Goal: Information Seeking & Learning: Find specific fact

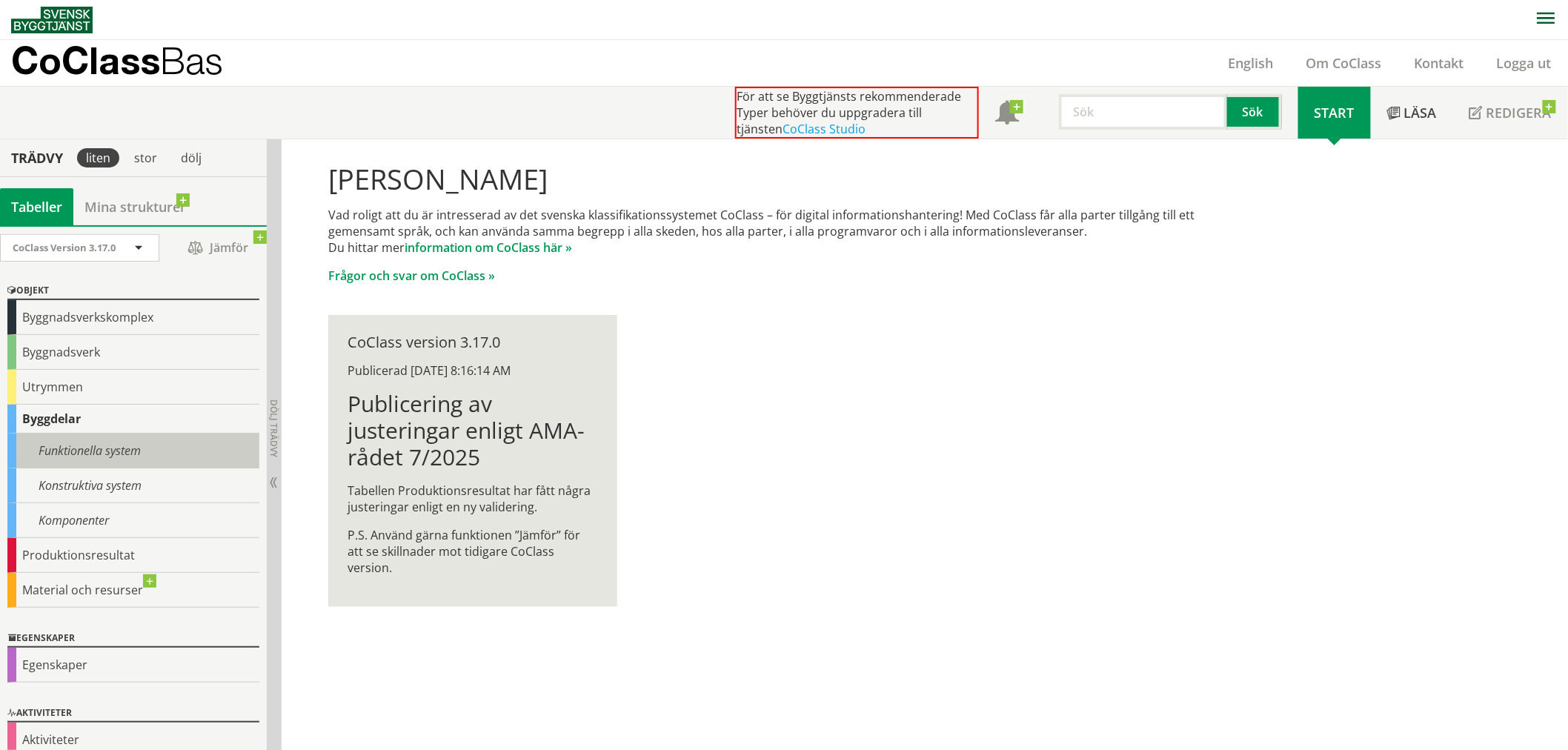
click at [86, 453] on div "Funktionella system" at bounding box center [134, 451] width 252 height 35
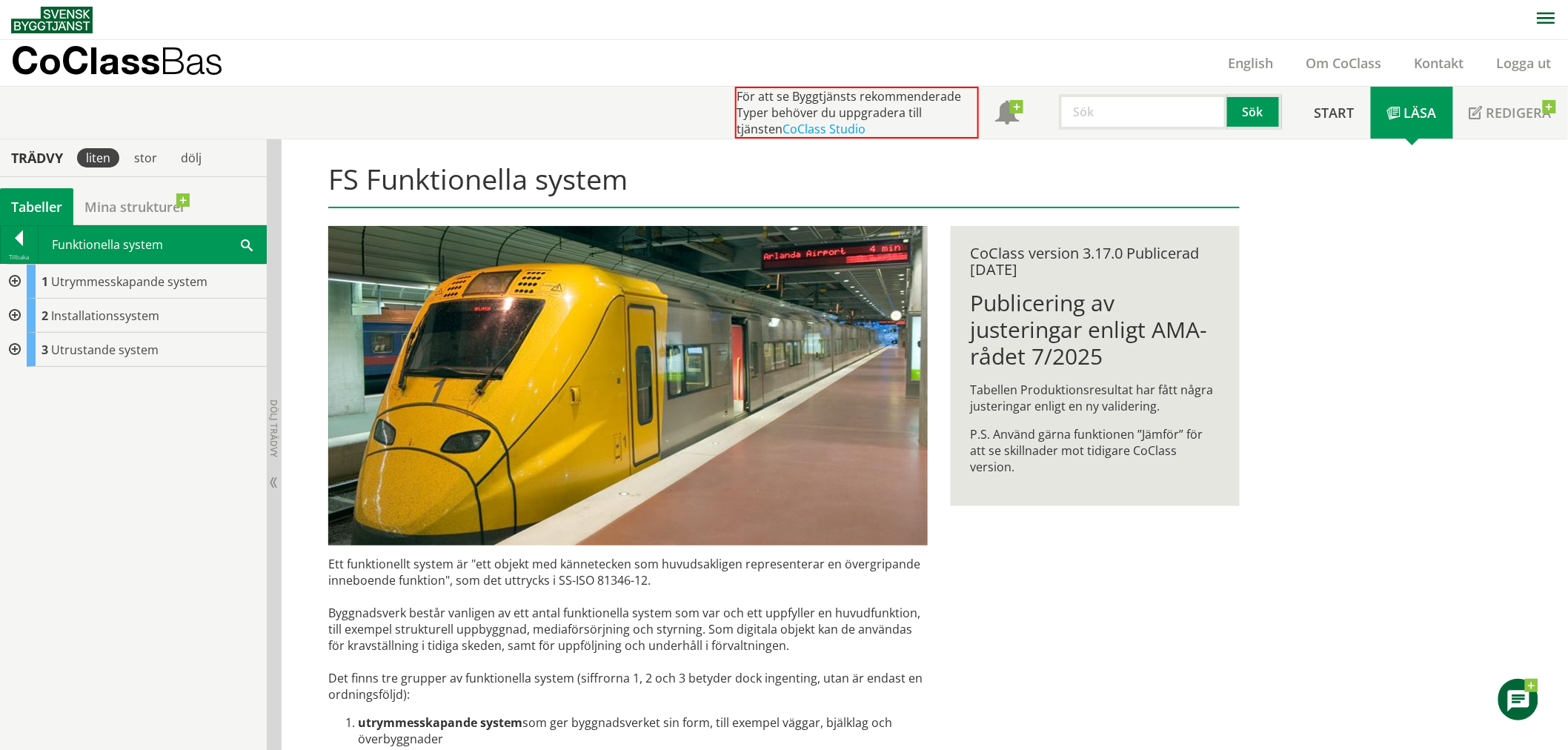
click at [16, 231] on div at bounding box center [19, 241] width 37 height 21
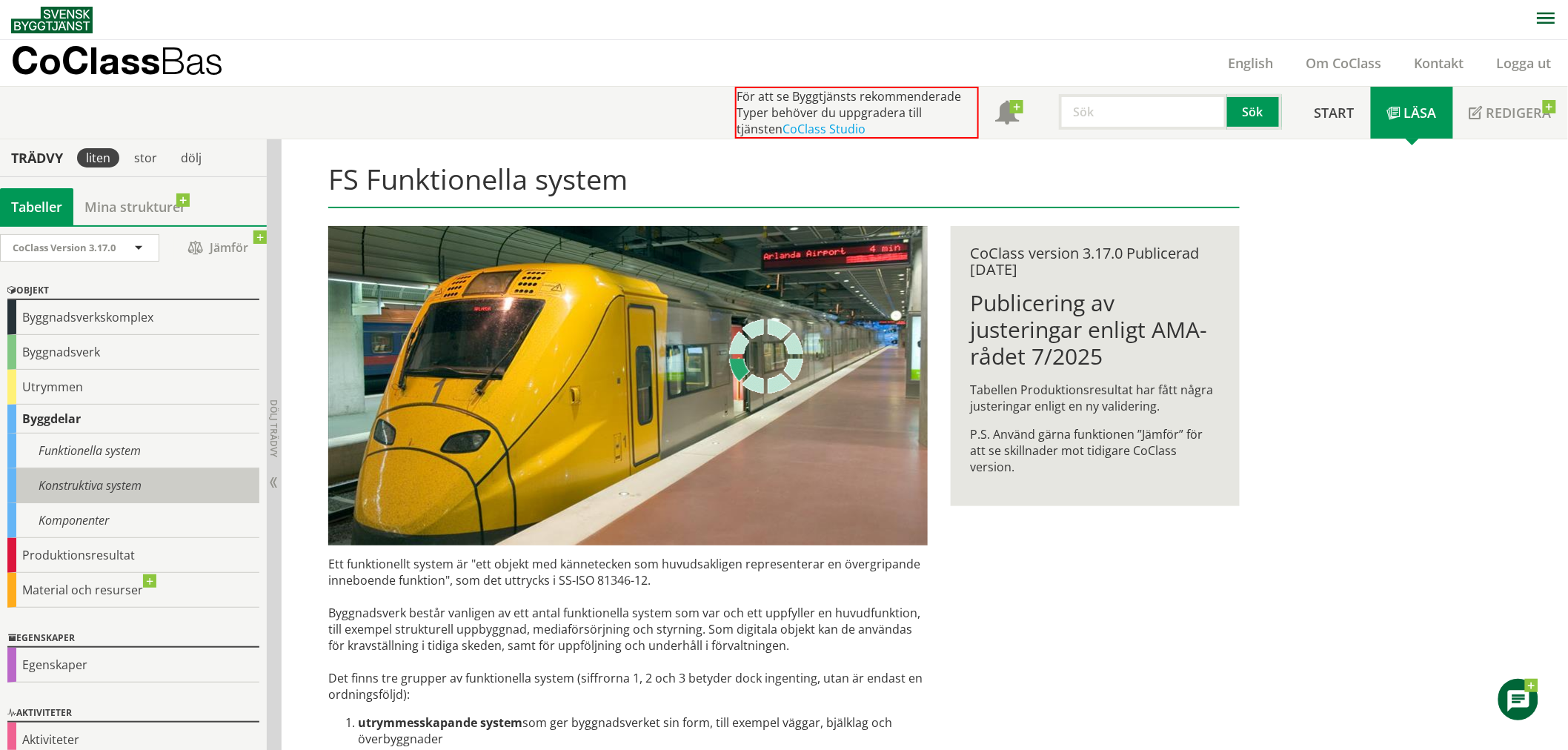
click at [68, 485] on div "Konstruktiva system" at bounding box center [134, 486] width 252 height 35
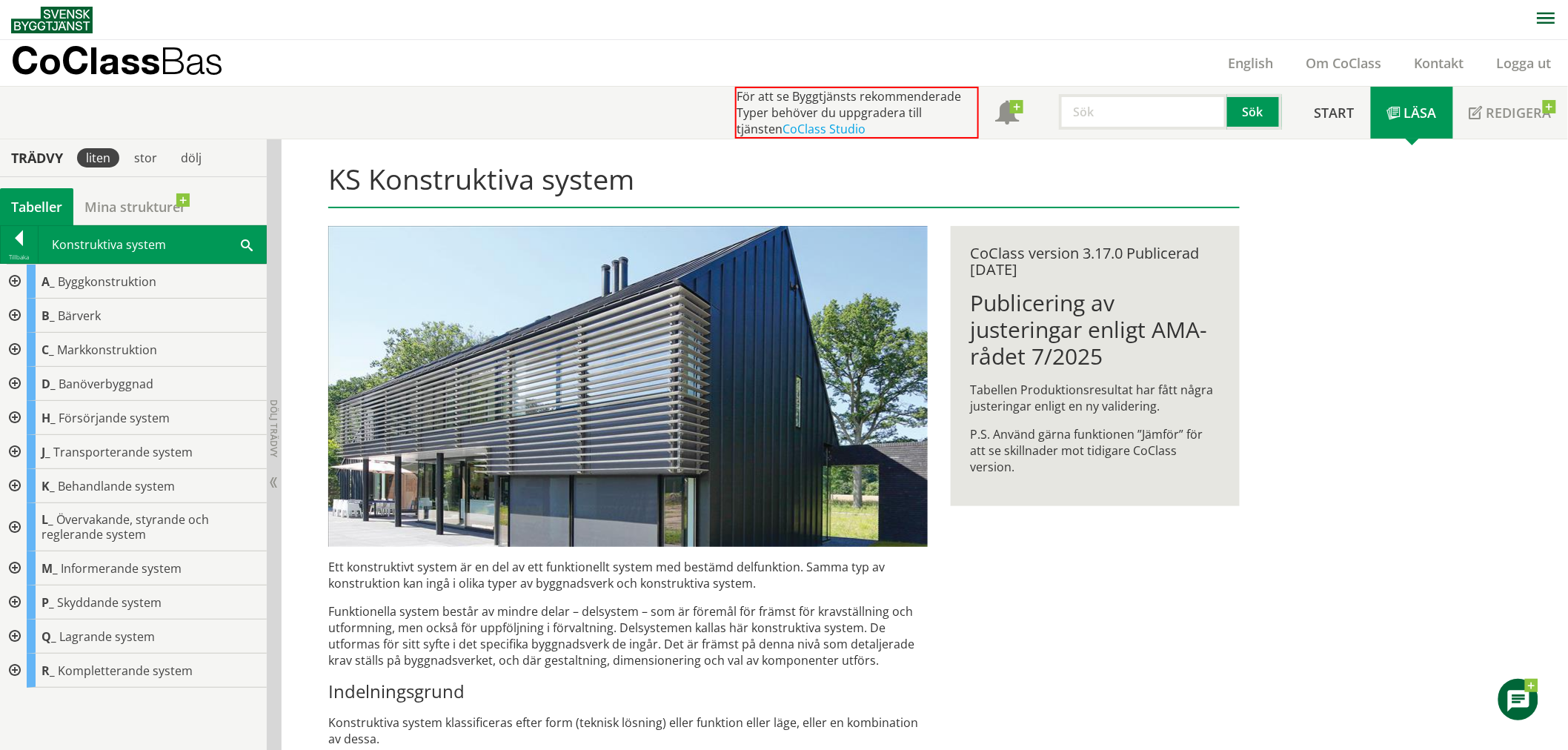
click at [1109, 122] on input "text" at bounding box center [1143, 111] width 169 height 35
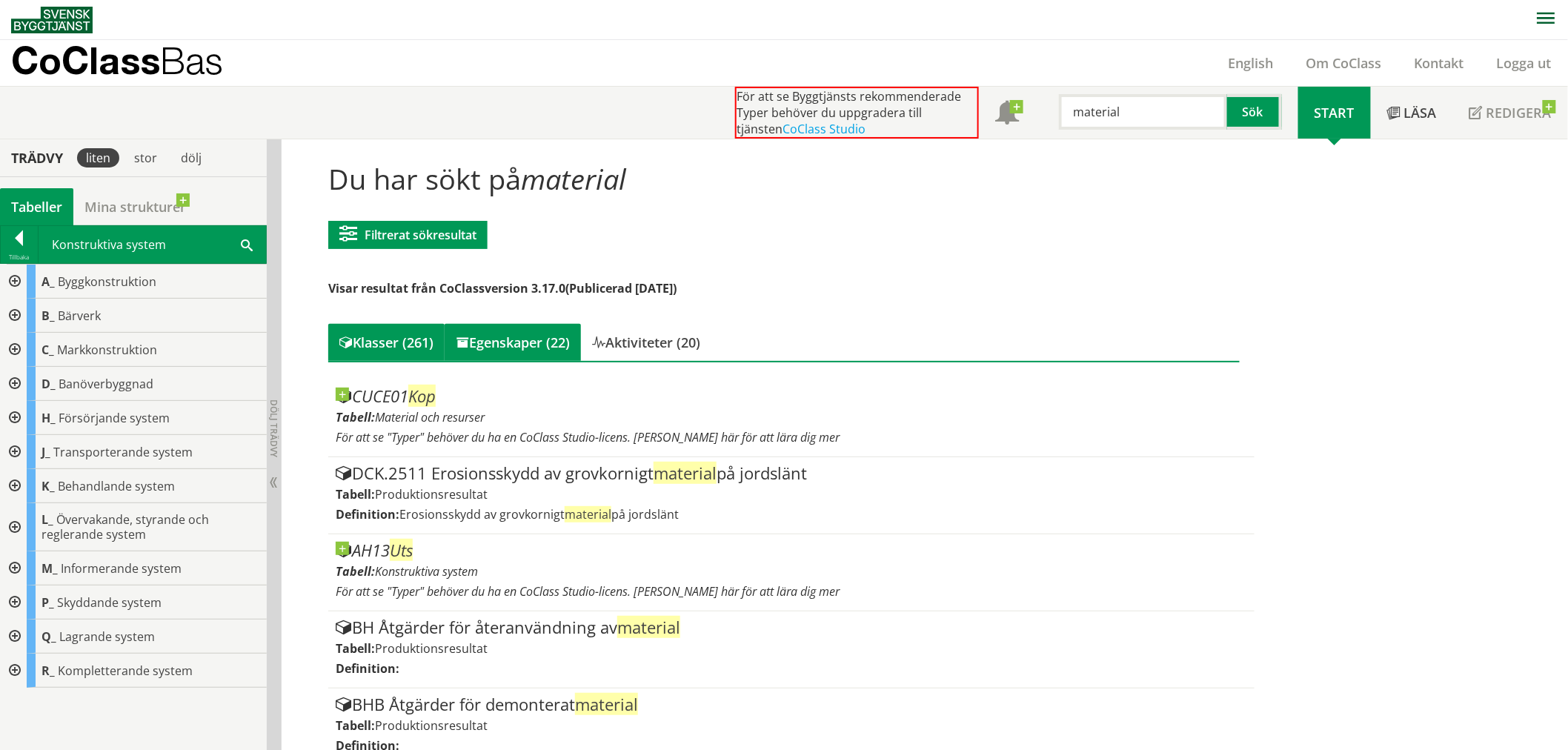
click at [544, 344] on div "Egenskaper (22)" at bounding box center [513, 342] width 137 height 37
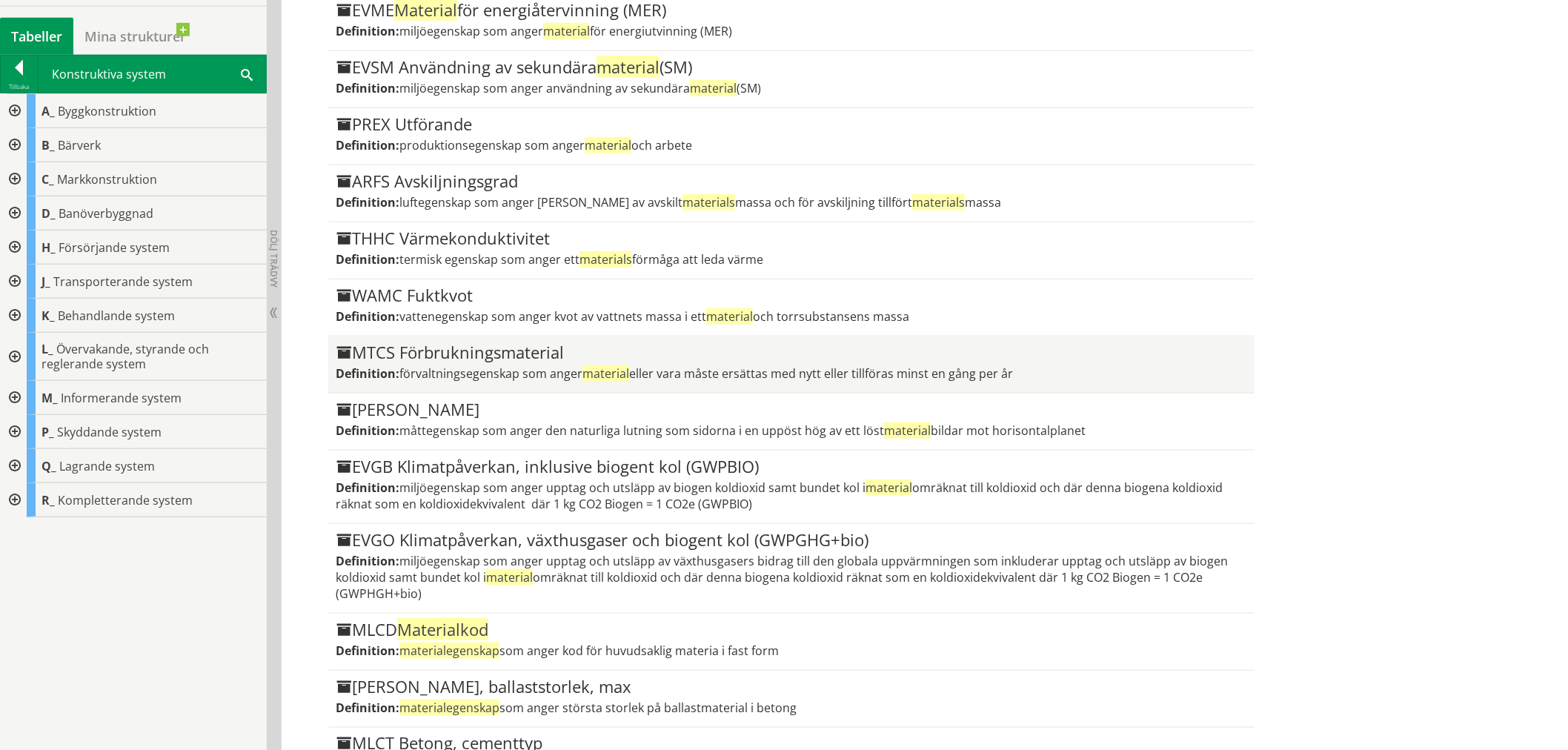
scroll to position [879, 0]
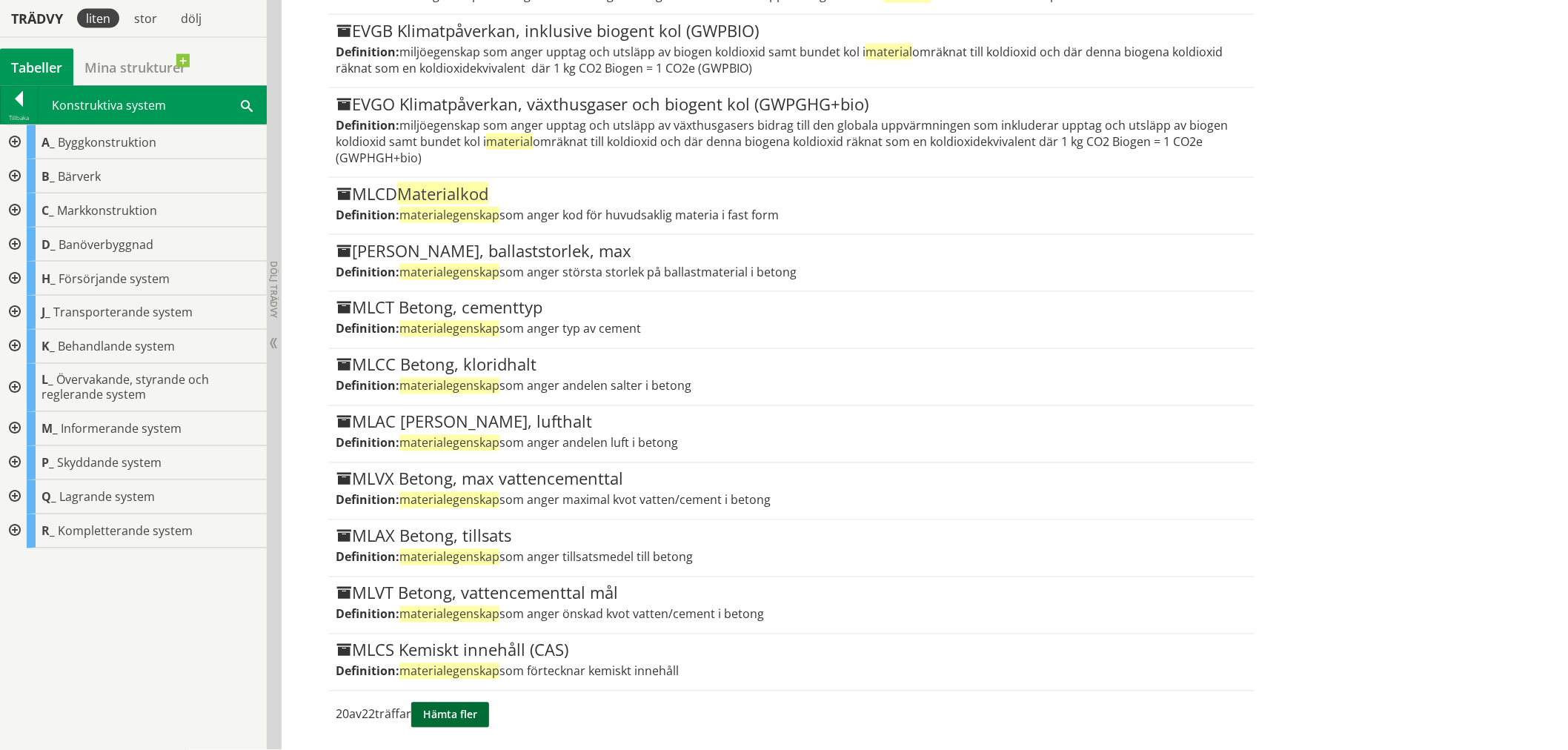
click at [458, 720] on button "Hämta fler" at bounding box center [450, 715] width 78 height 25
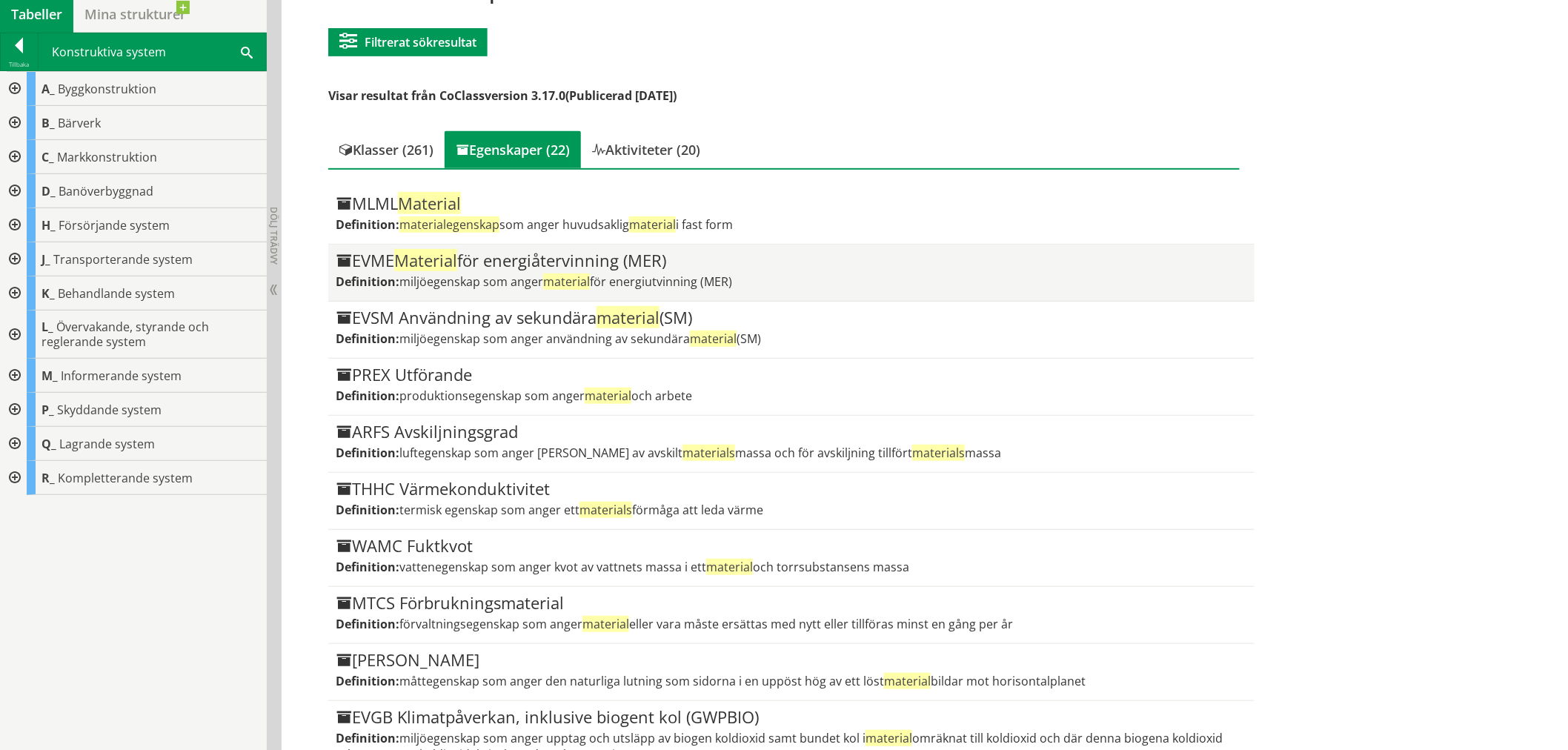
scroll to position [0, 0]
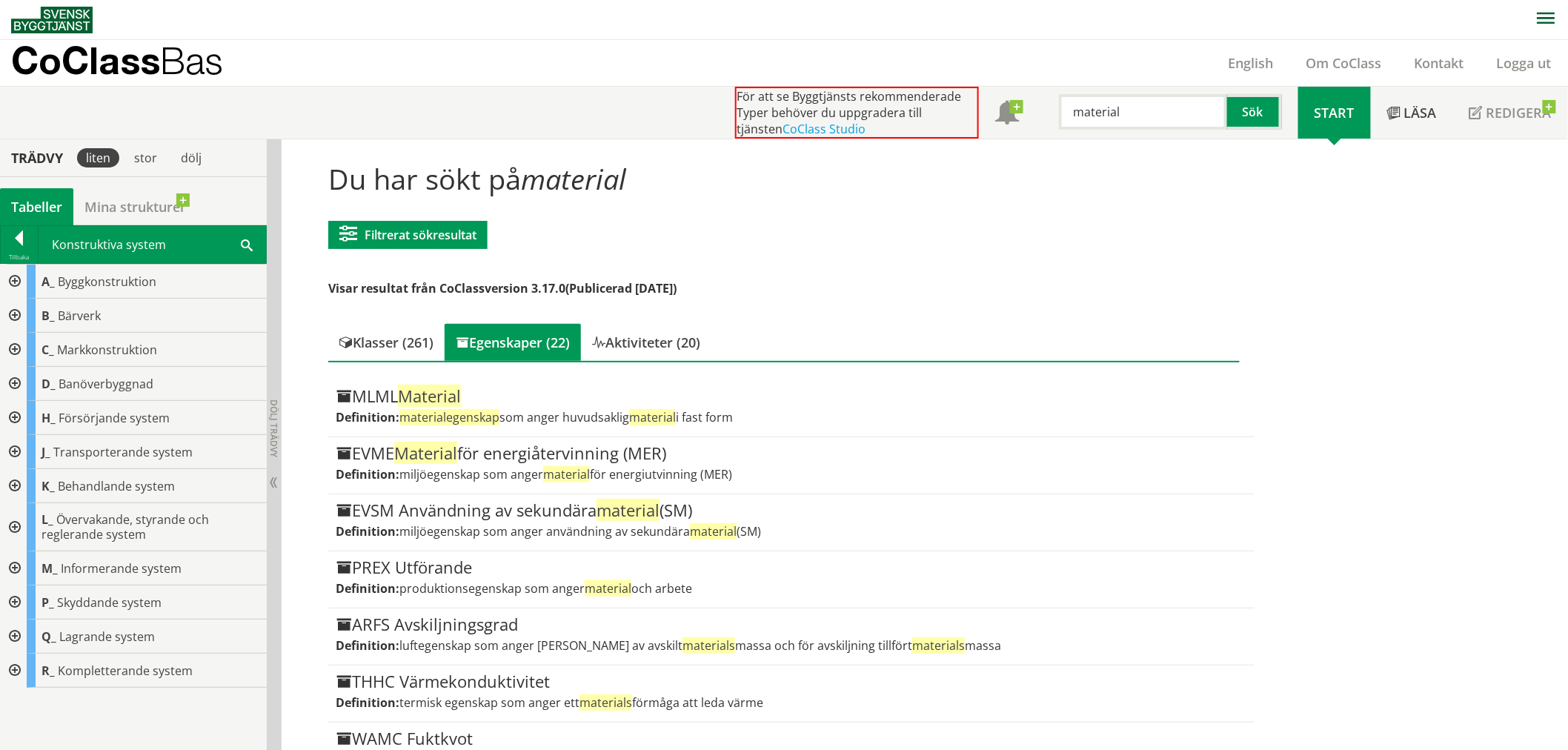
drag, startPoint x: 909, startPoint y: 108, endPoint x: 882, endPoint y: 108, distance: 27.0
click at [882, 108] on div "För att se Byggtjänsts rekommenderade Typer behöver du uppgradera till tjänsten…" at bounding box center [1017, 112] width 564 height 52
type input "Mtrl"
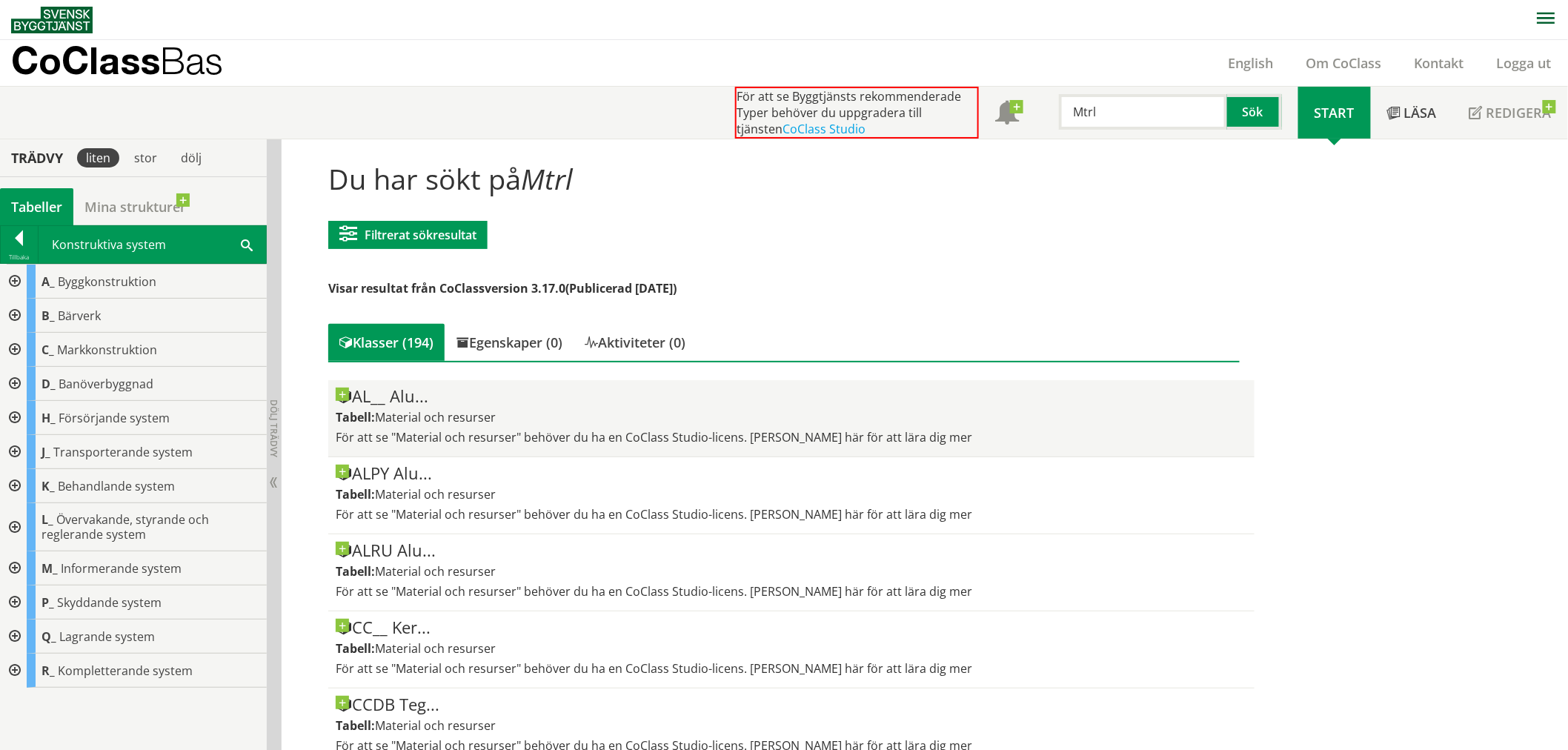
click at [405, 392] on div "AL__ Alu..." at bounding box center [791, 396] width 911 height 18
click at [492, 442] on span "För att se "Material och resurser" behöver du ha en CoClass Studio-licens. Klic…" at bounding box center [653, 436] width 636 height 16
click at [551, 420] on div "Tabell: Material och resurser" at bounding box center [791, 416] width 911 height 16
click at [515, 435] on span "För att se "Material och resurser" behöver du ha en CoClass Studio-licens. Klic…" at bounding box center [653, 436] width 636 height 16
click at [450, 434] on span "För att se "Material och resurser" behöver du ha en CoClass Studio-licens. Klic…" at bounding box center [653, 436] width 636 height 16
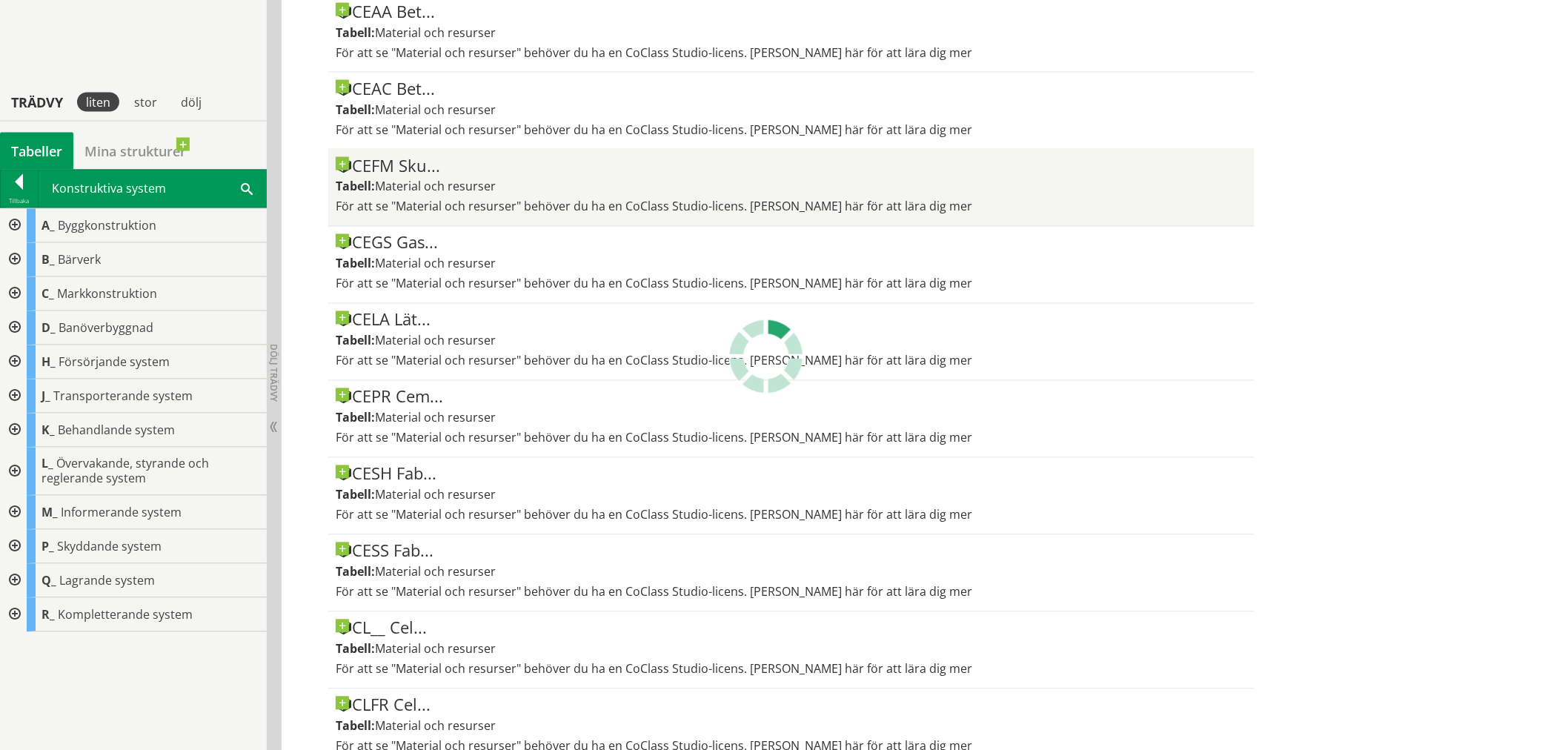
scroll to position [736, 0]
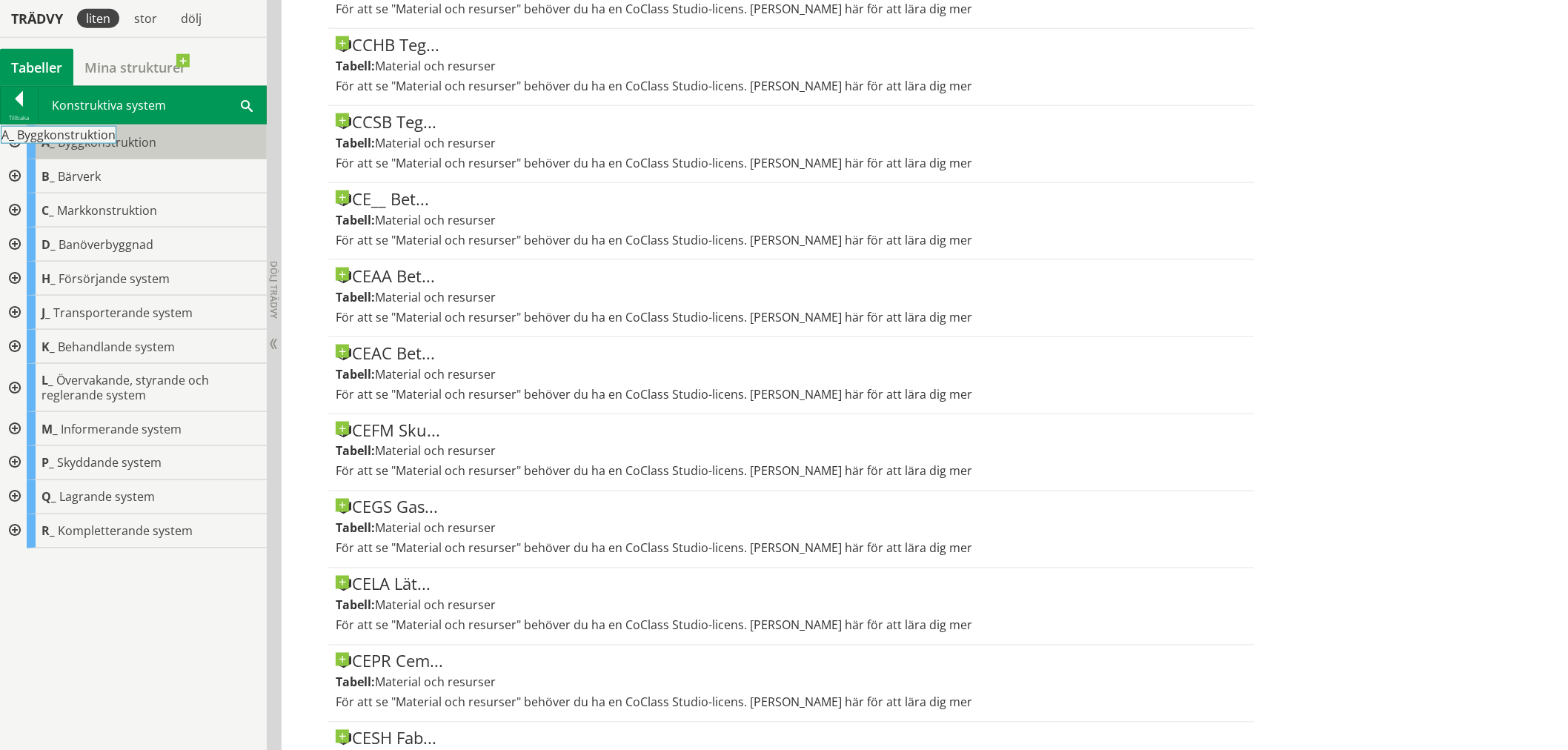
click at [19, 138] on div at bounding box center [13, 142] width 27 height 34
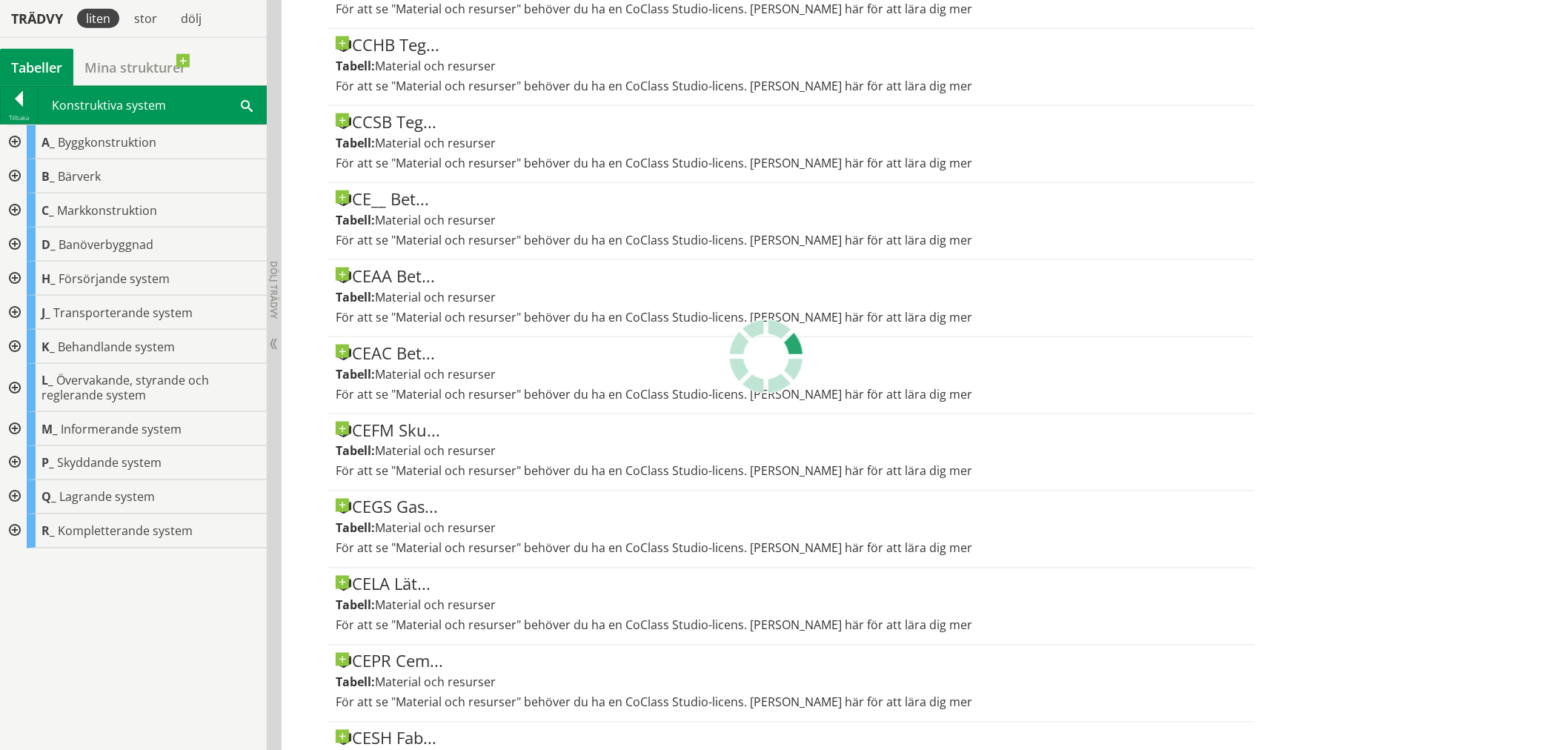
click at [5, 137] on div at bounding box center [13, 142] width 27 height 34
click at [13, 142] on div at bounding box center [13, 142] width 27 height 34
click at [19, 137] on div at bounding box center [13, 142] width 27 height 34
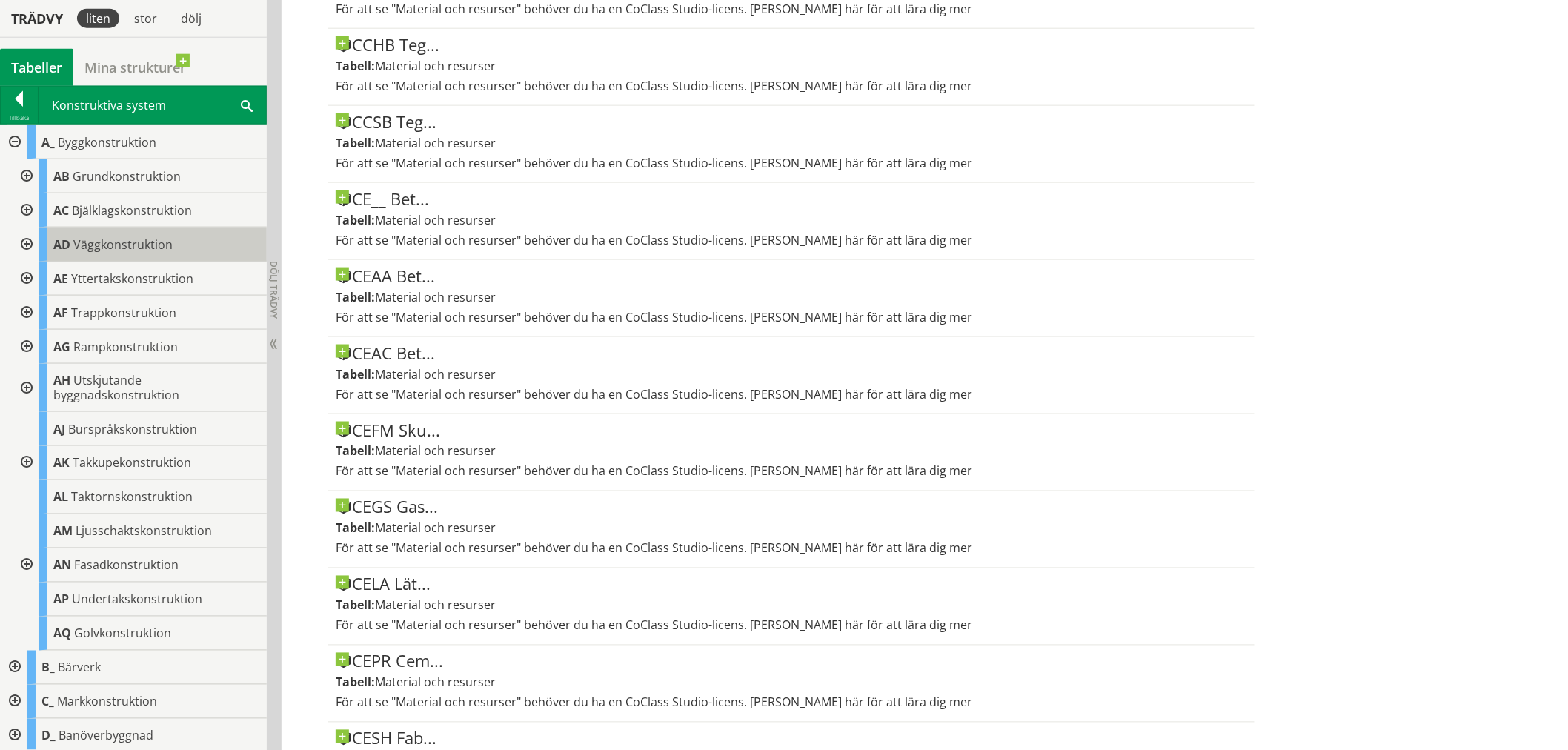
click at [97, 252] on div "AD Väggkonstruktion" at bounding box center [153, 244] width 228 height 34
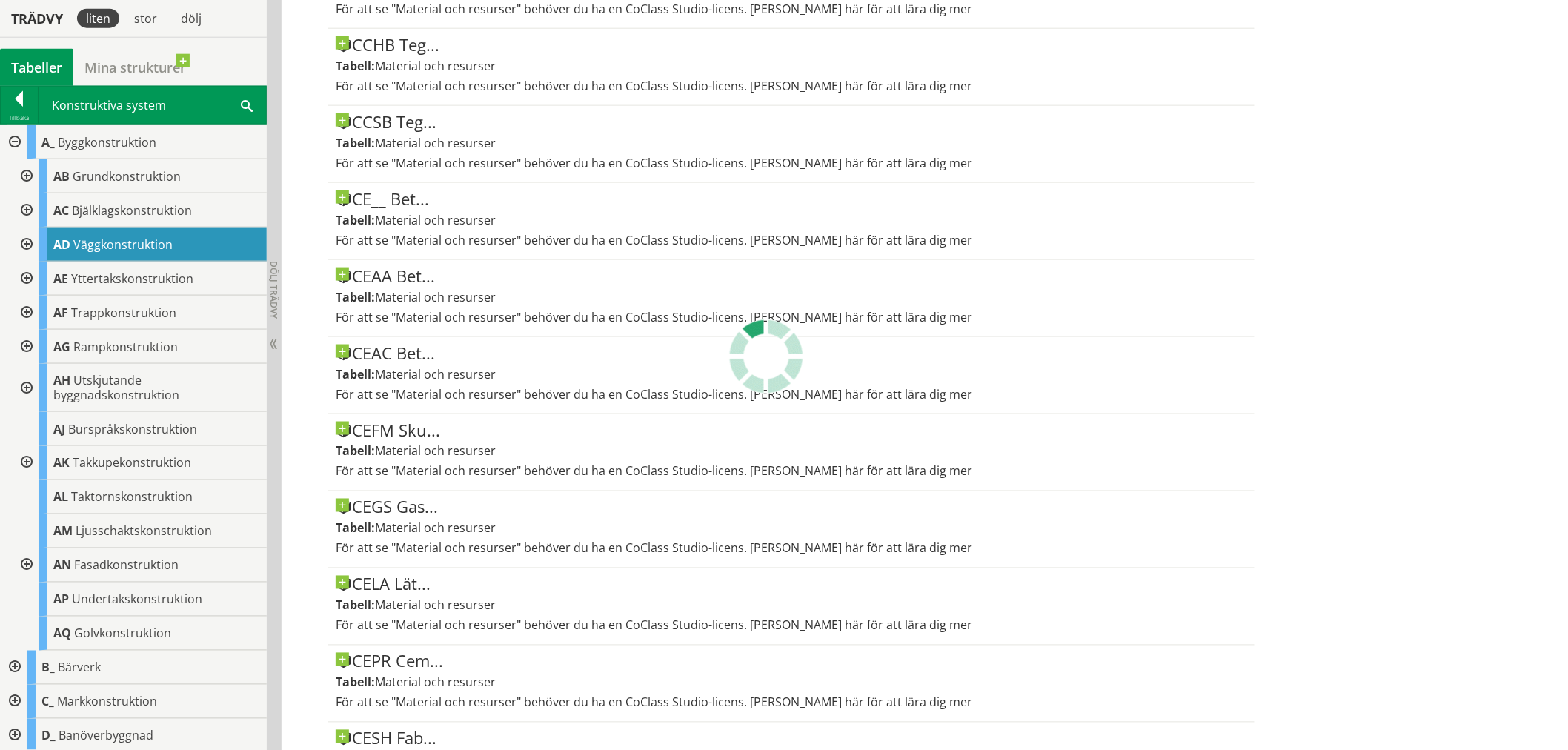
click at [22, 245] on div at bounding box center [25, 244] width 27 height 34
click at [28, 238] on div at bounding box center [25, 244] width 27 height 34
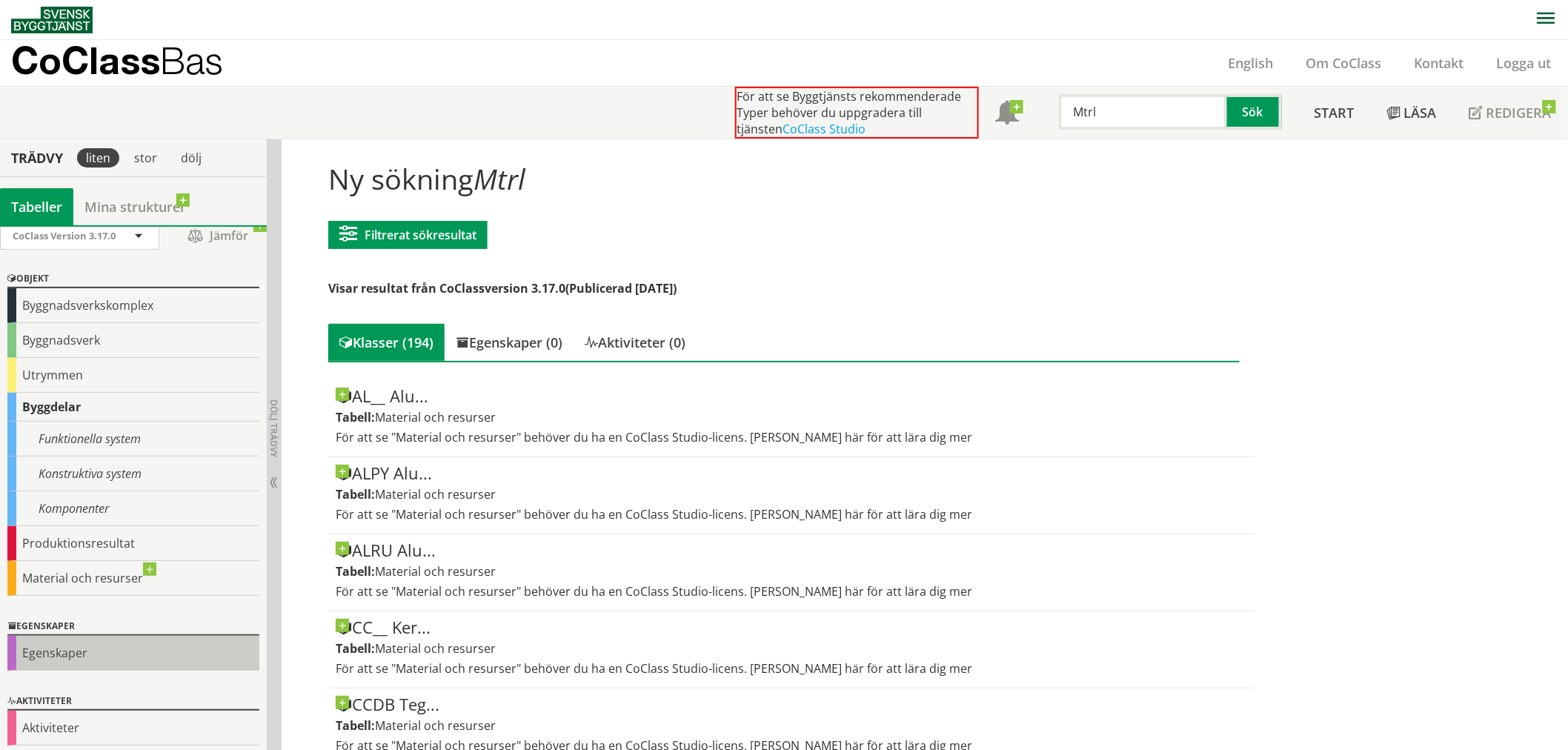
scroll to position [16, 0]
click at [35, 654] on div "Egenskaper" at bounding box center [134, 648] width 252 height 35
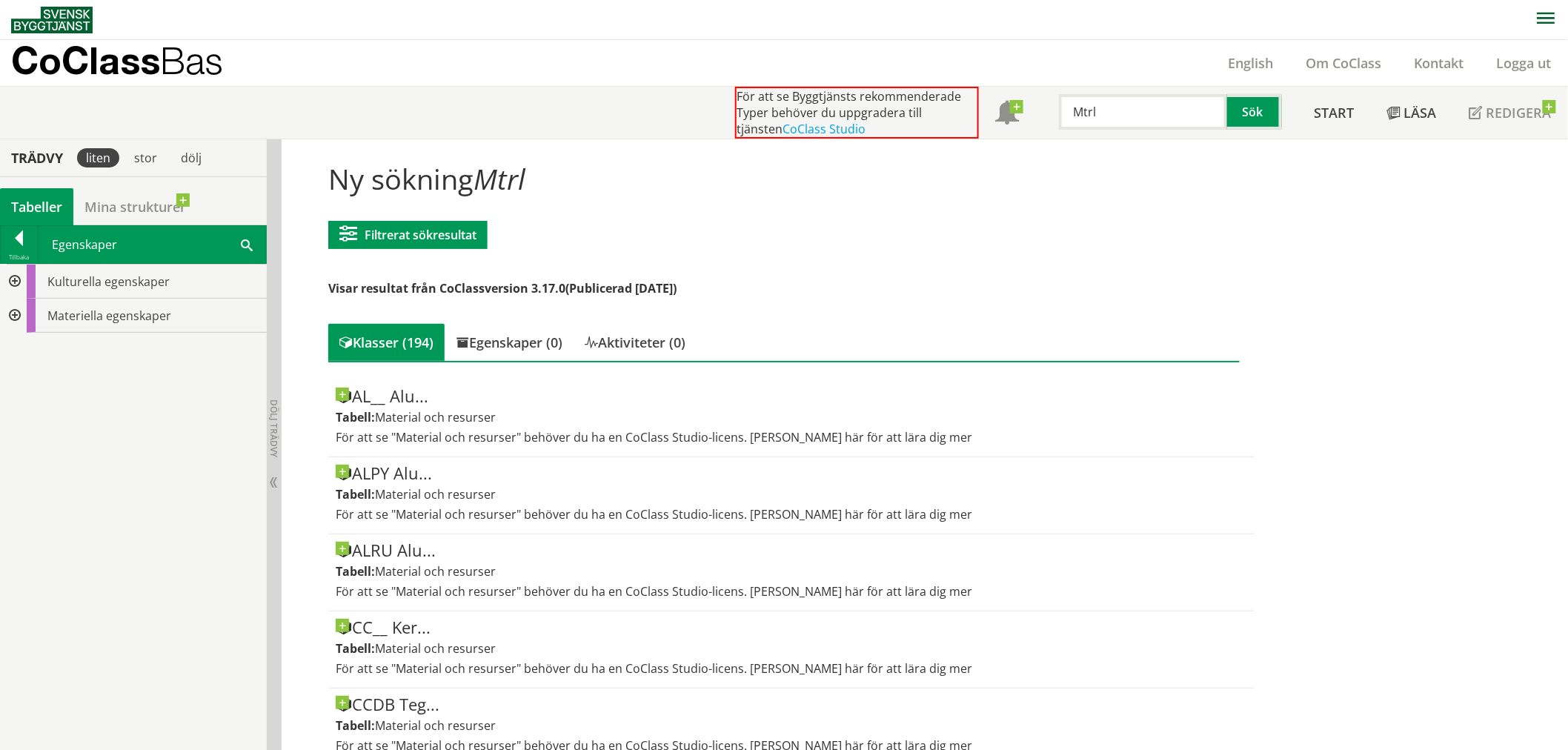
click at [9, 315] on div at bounding box center [13, 315] width 27 height 34
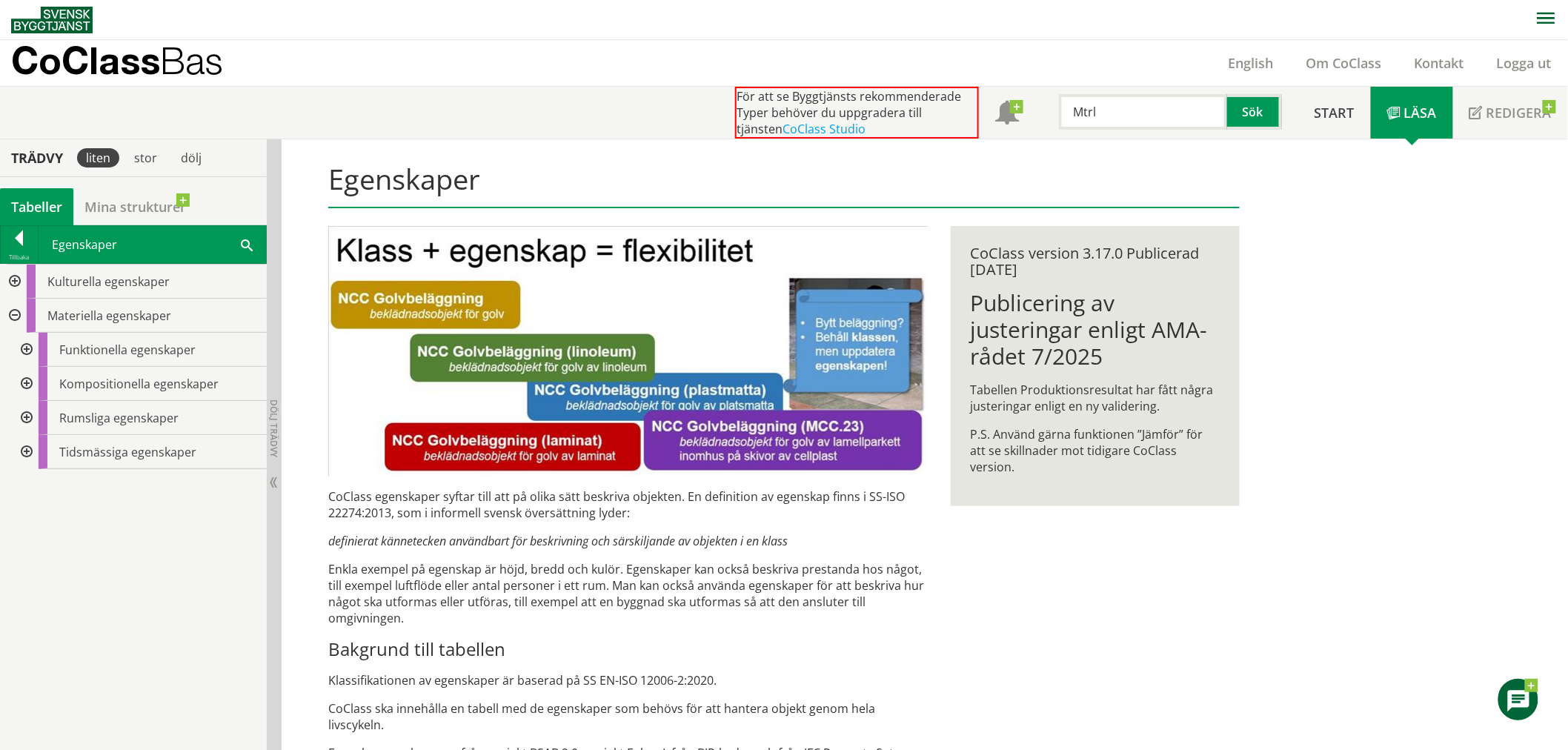
click at [27, 382] on div at bounding box center [25, 383] width 27 height 34
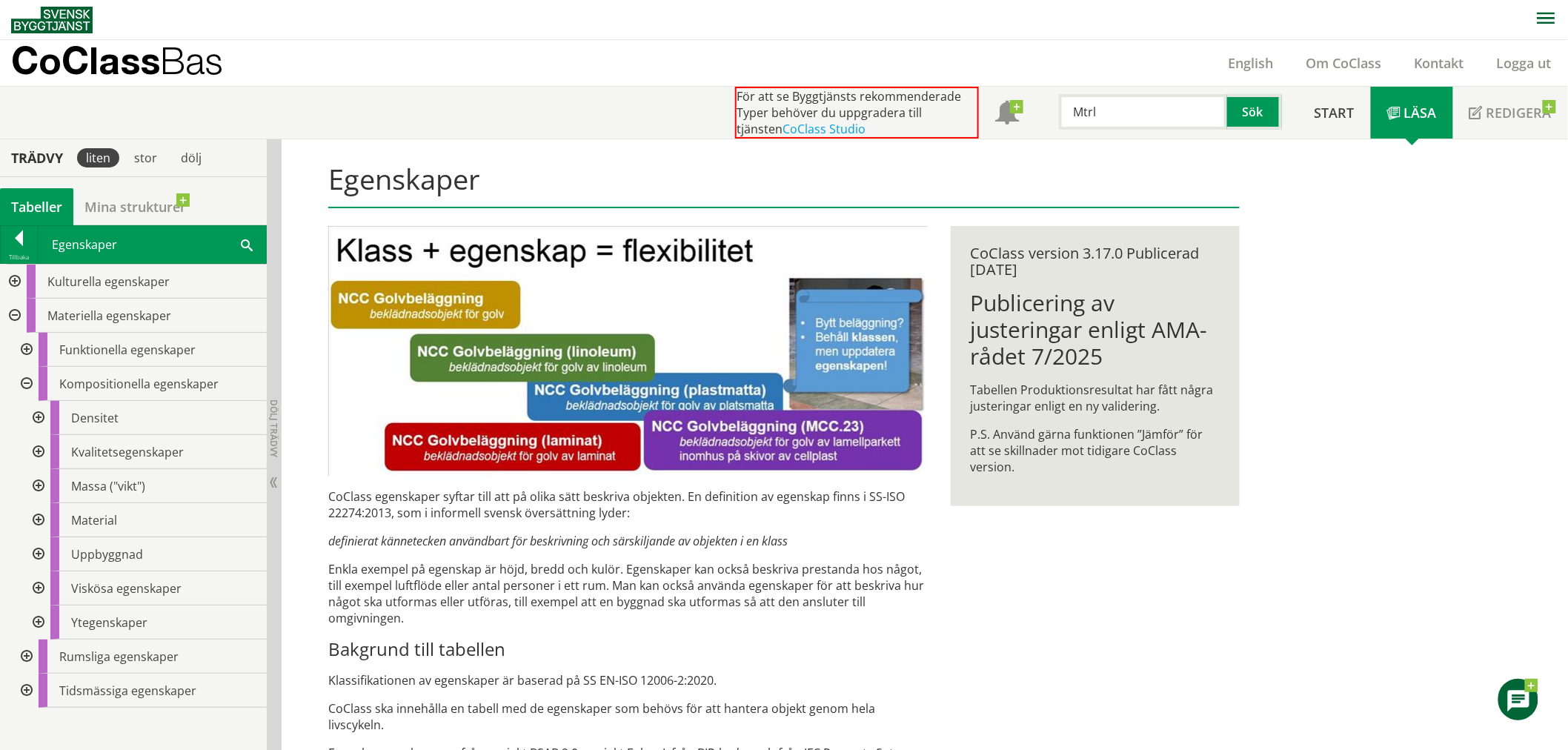
click at [41, 520] on div at bounding box center [36, 519] width 27 height 34
click at [91, 517] on span "Material" at bounding box center [93, 519] width 46 height 16
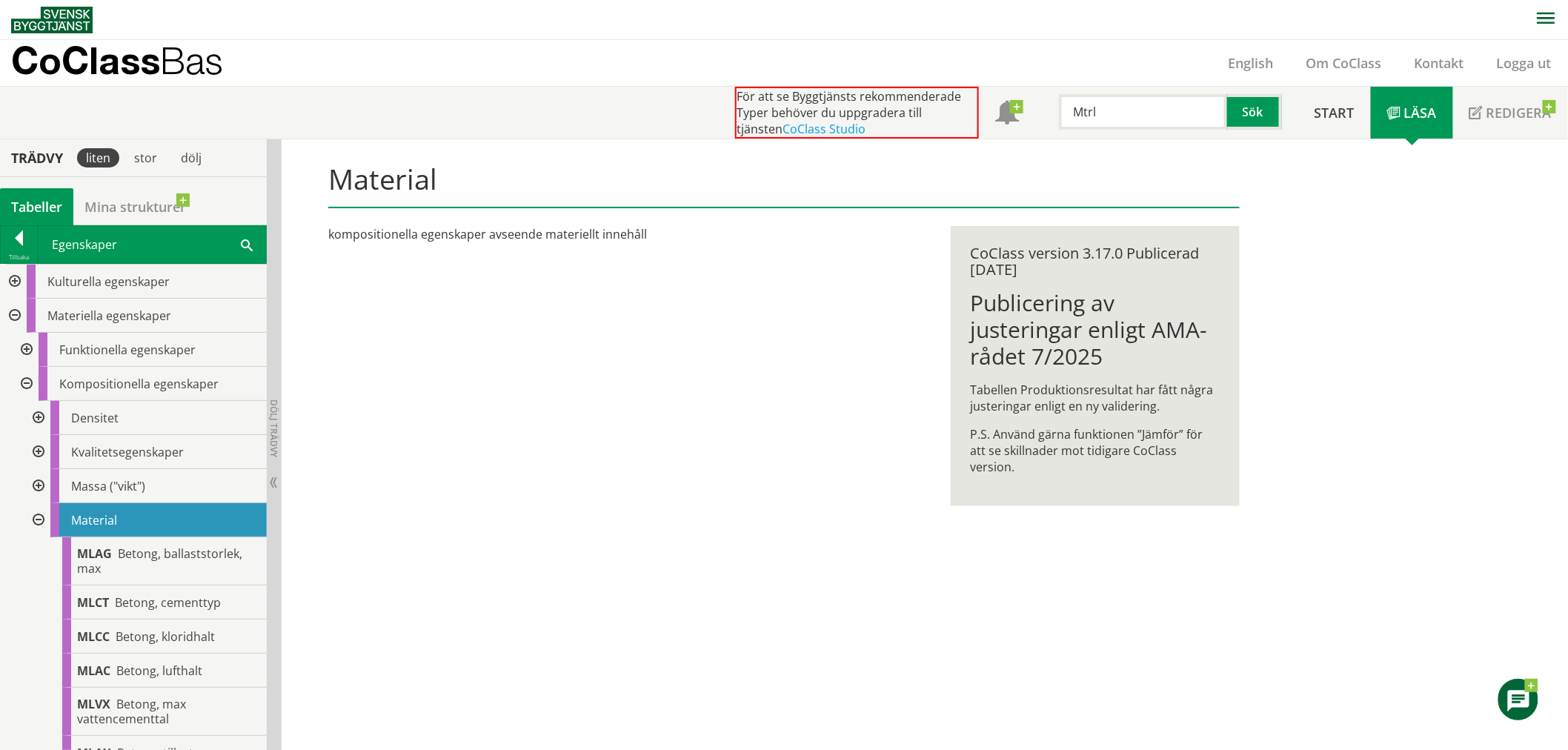
click at [516, 715] on div "Material kompositionella egenskaper avseende materiellt innehåll CoClass versio…" at bounding box center [925, 444] width 1286 height 611
click at [149, 557] on span "Betong, ballaststorlek, max" at bounding box center [159, 561] width 165 height 31
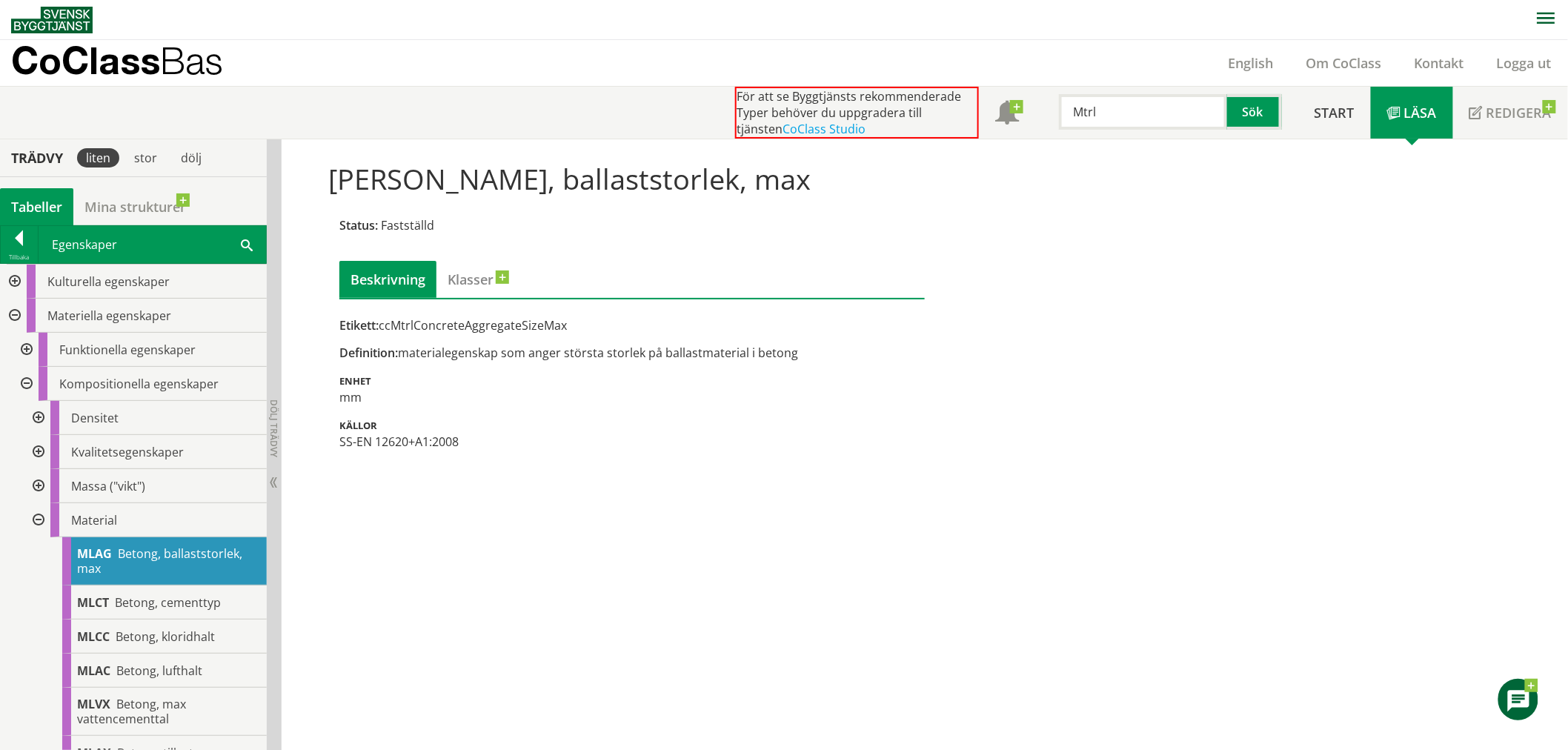
click at [38, 514] on div at bounding box center [36, 519] width 27 height 34
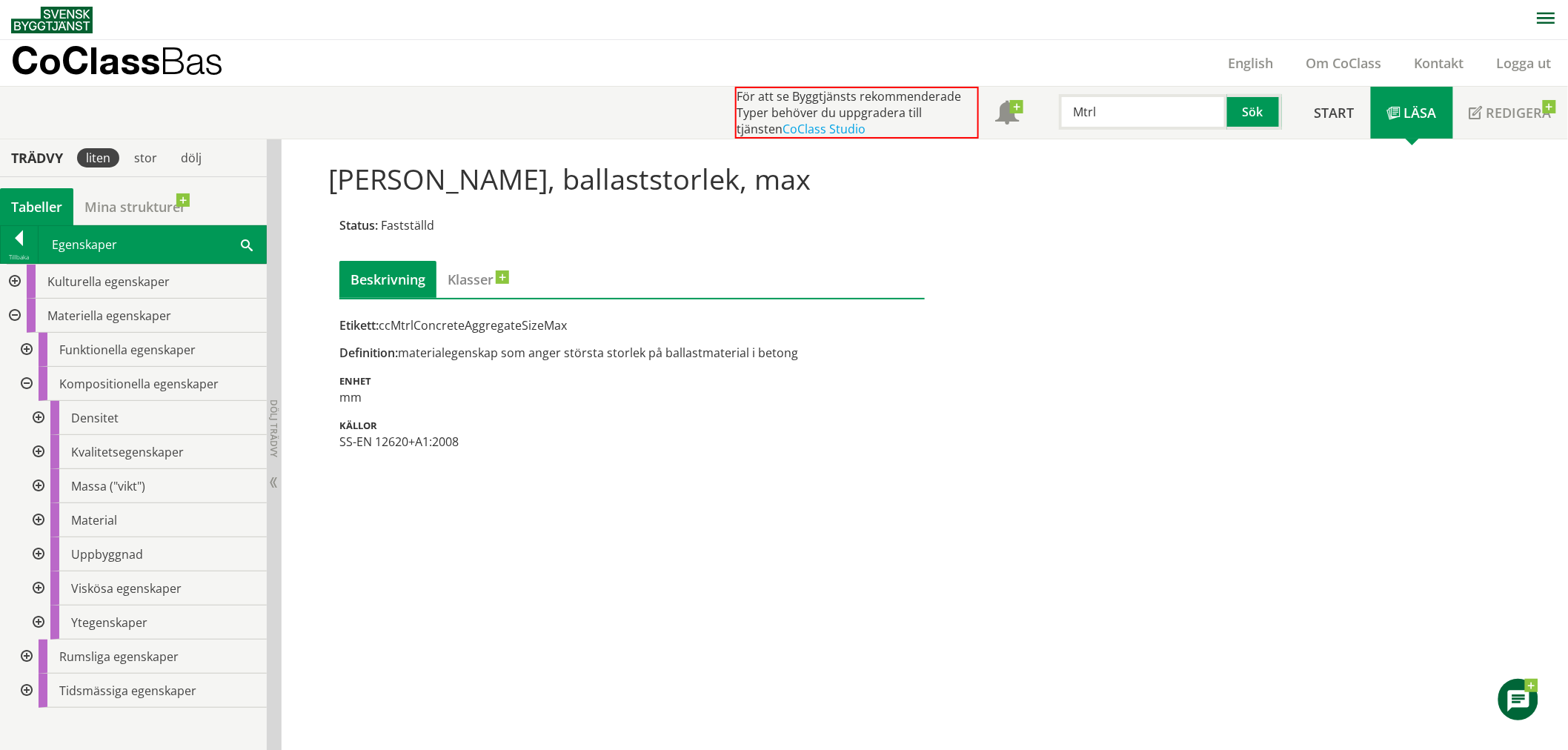
click at [23, 651] on div at bounding box center [25, 656] width 27 height 34
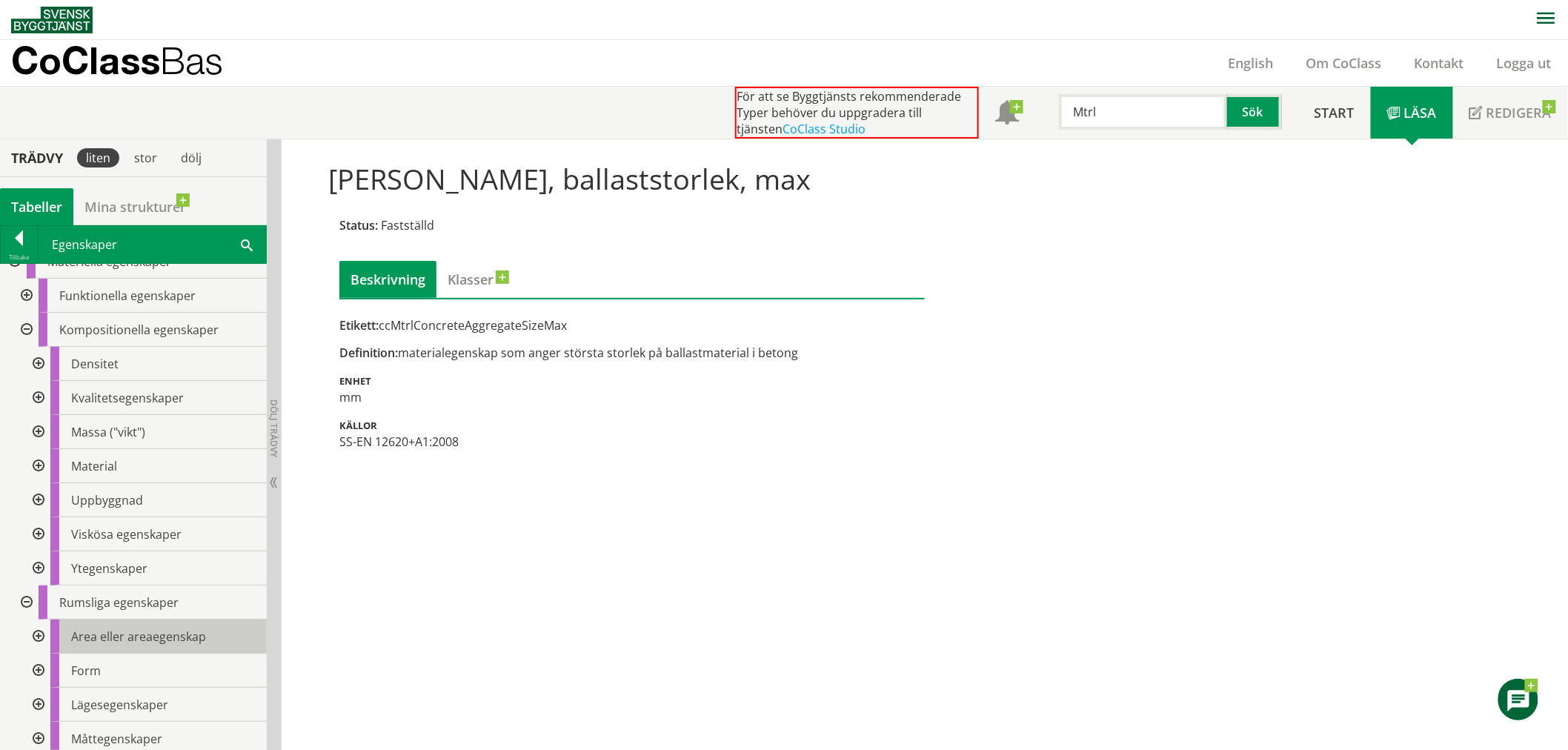
scroll to position [128, 0]
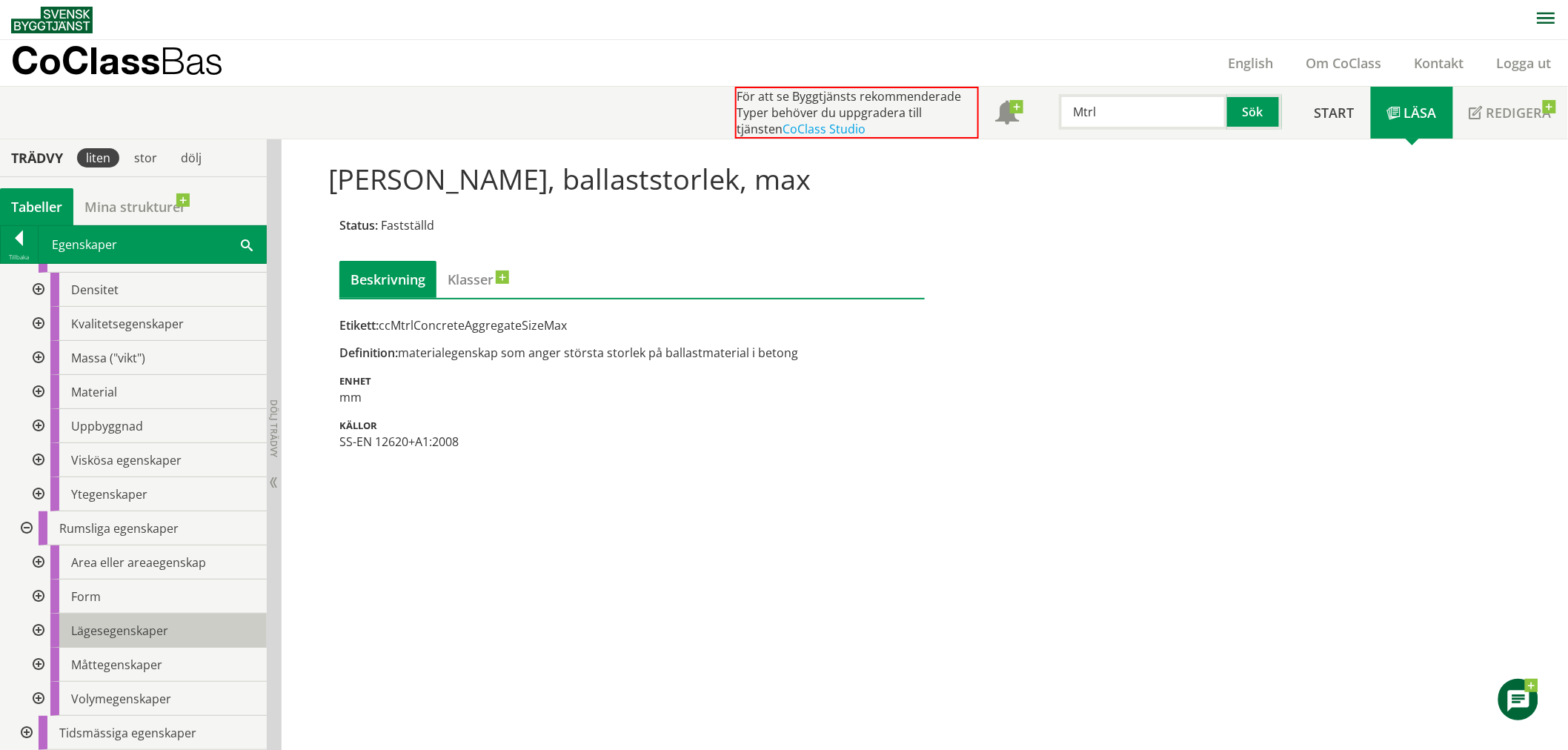
click at [95, 632] on span "Lägesegenskaper" at bounding box center [119, 630] width 97 height 16
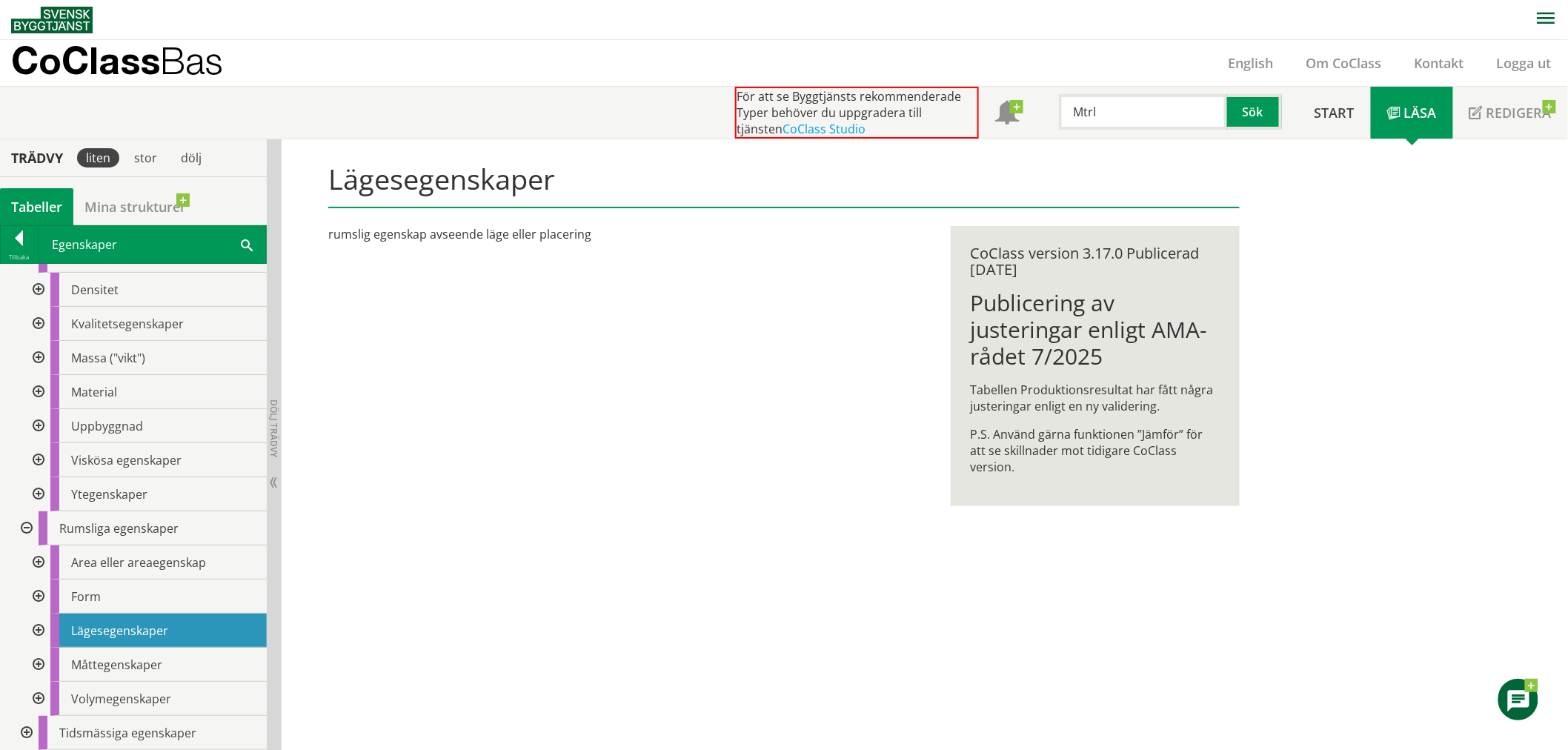
click at [39, 631] on div at bounding box center [36, 630] width 27 height 34
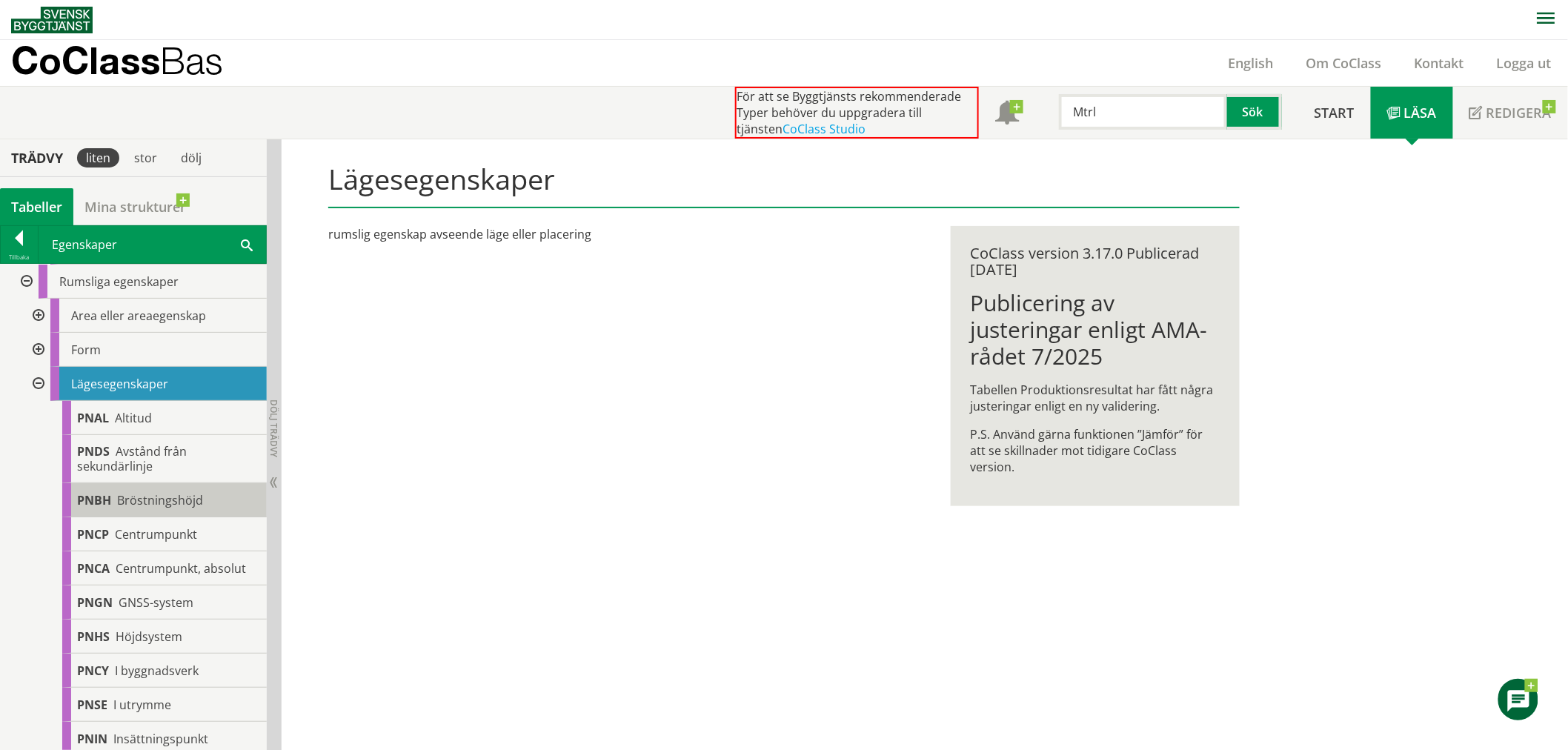
scroll to position [457, 0]
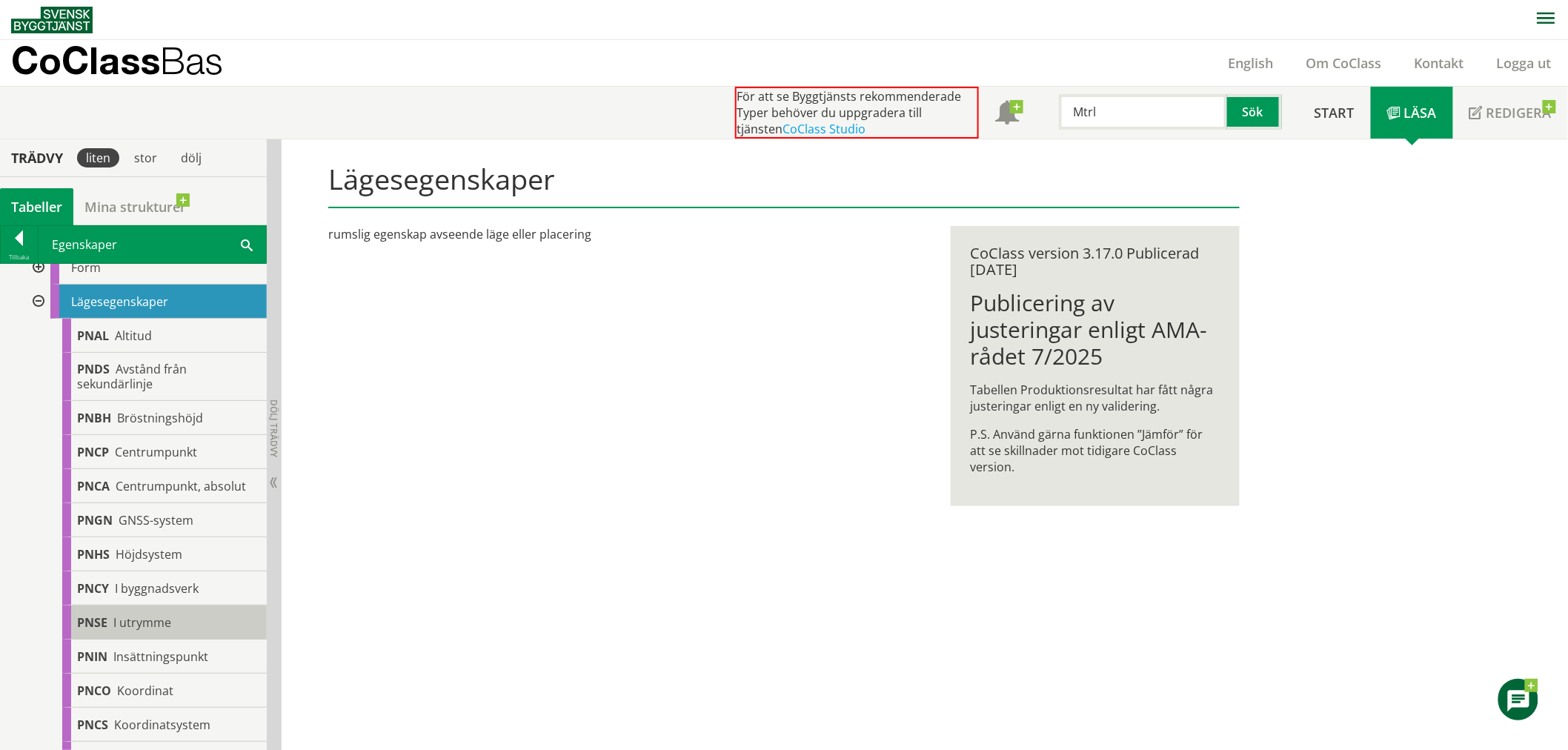
click at [108, 619] on body "AMA AMA Beskrivningsverktyg AMA Funktion BSAB Bygginfo Byggjura Byggkatalogen B…" at bounding box center [784, 375] width 1568 height 750
click at [84, 626] on span "PNSE" at bounding box center [92, 622] width 30 height 16
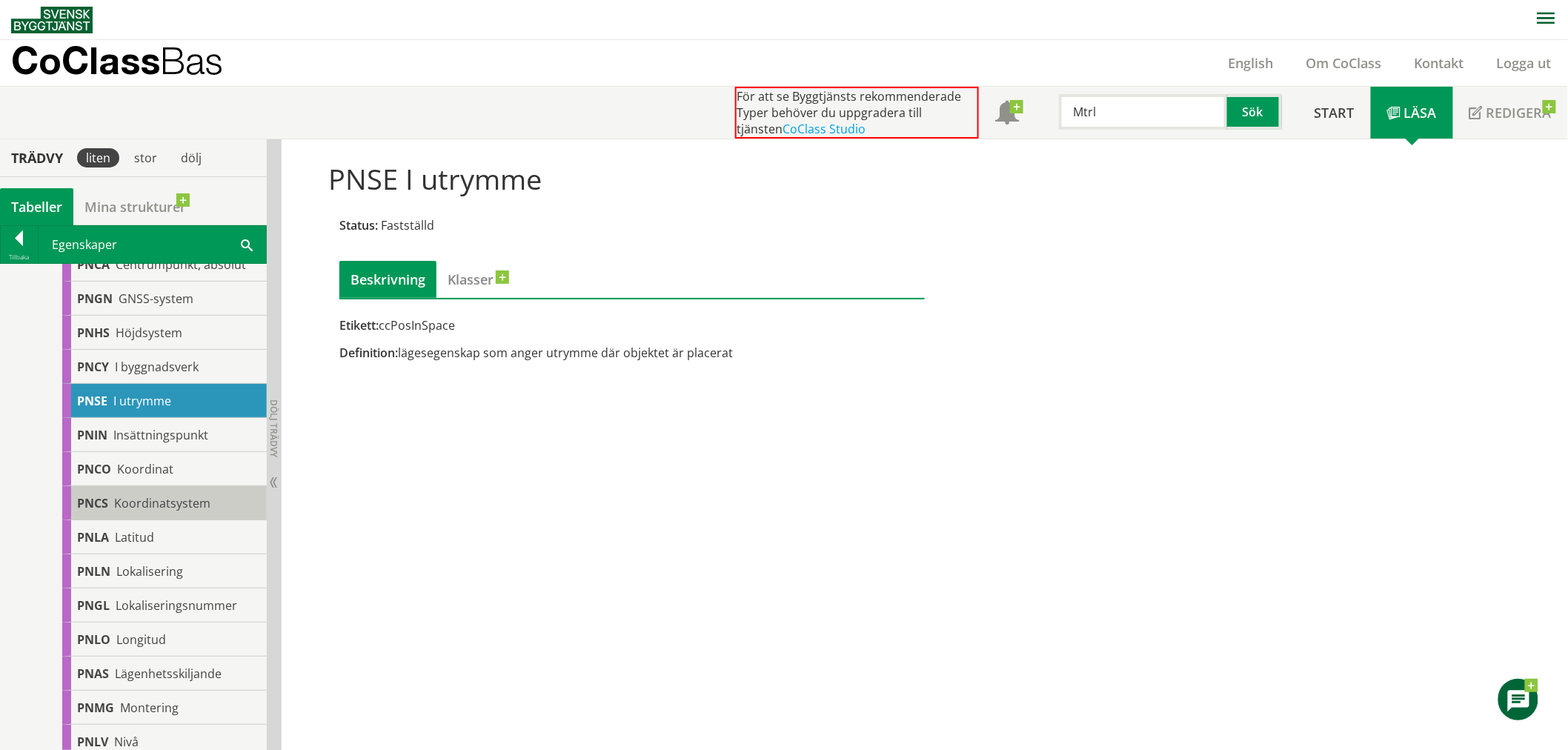
scroll to position [704, 0]
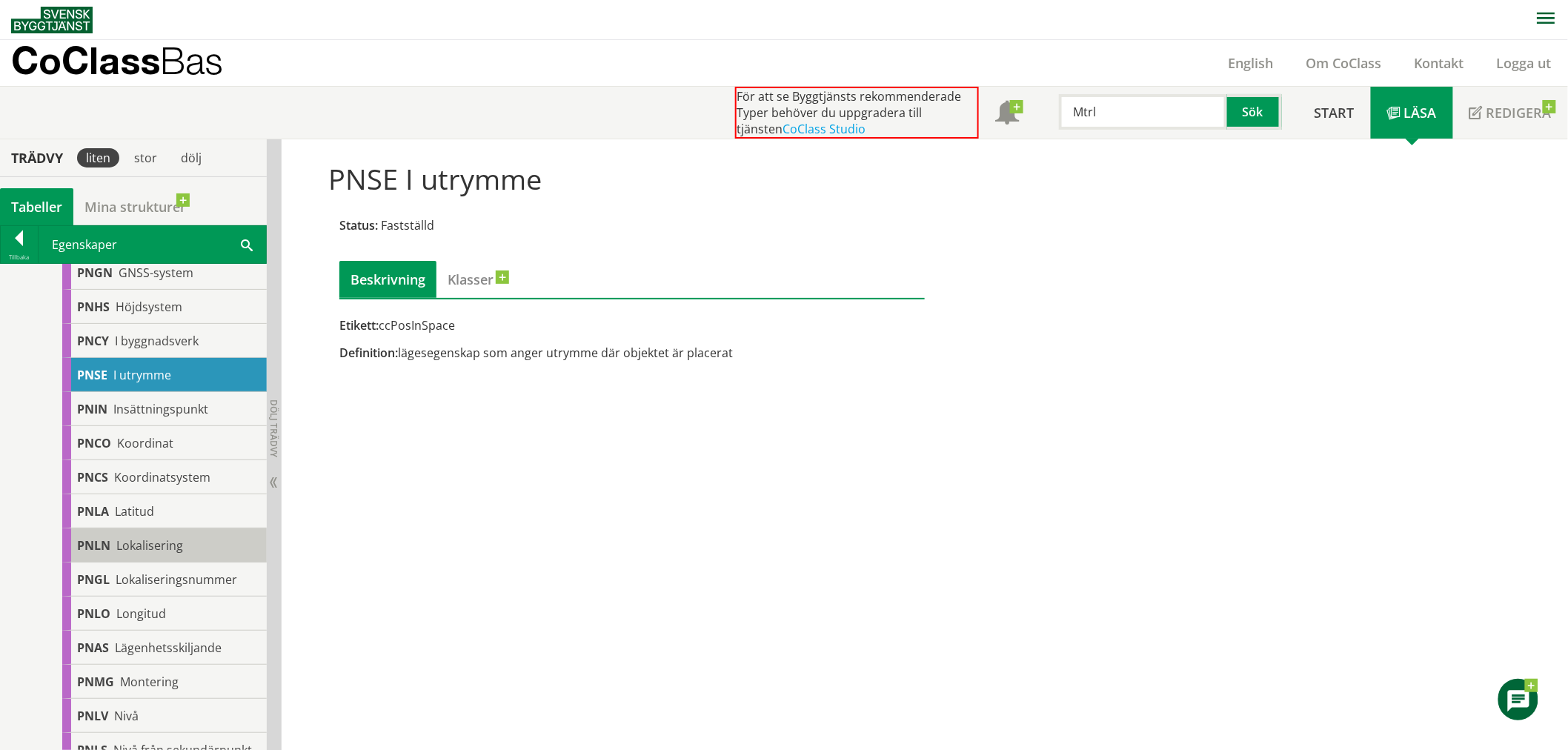
click at [175, 543] on span "Lokalisering" at bounding box center [150, 545] width 67 height 16
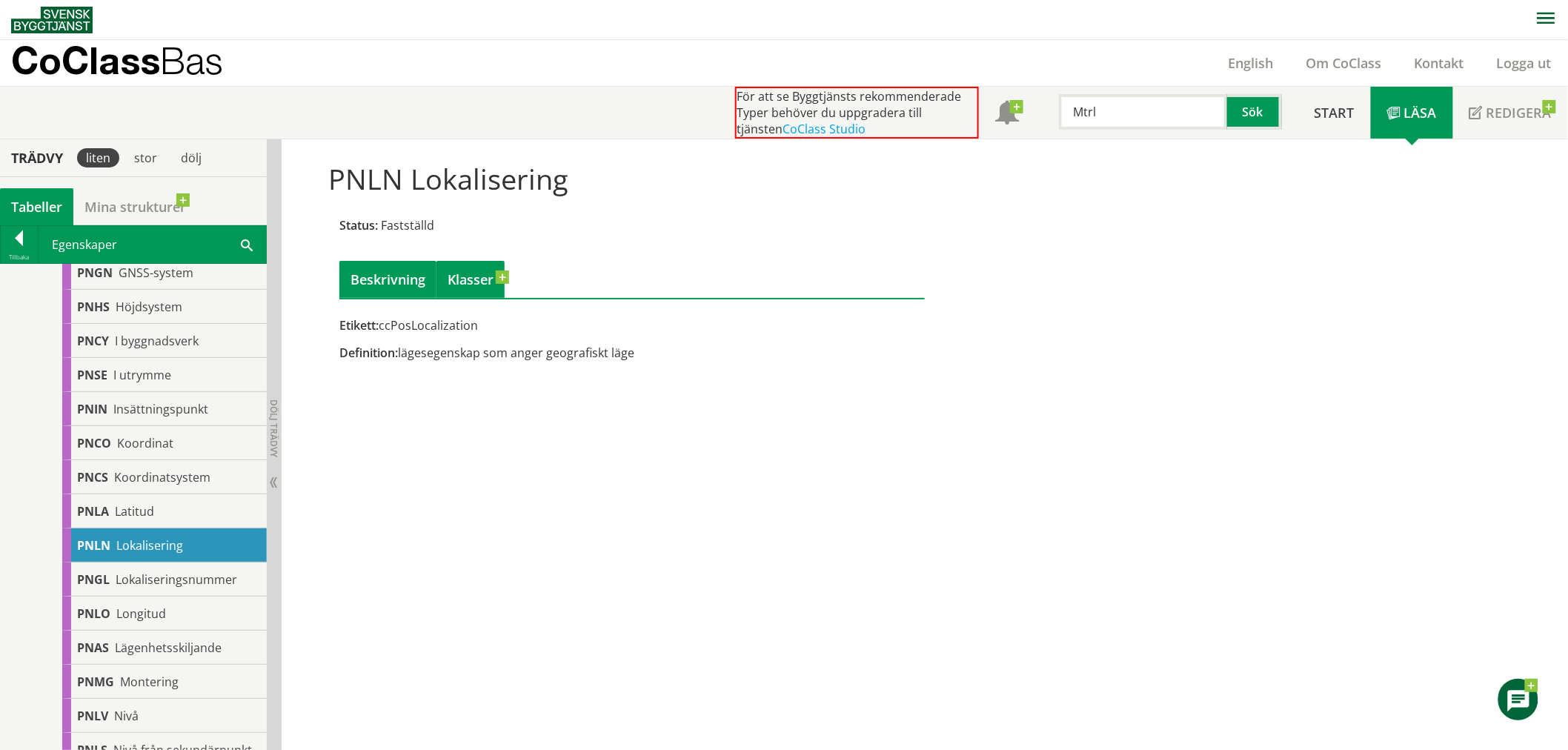
click at [473, 276] on link "Klasser" at bounding box center [470, 279] width 68 height 37
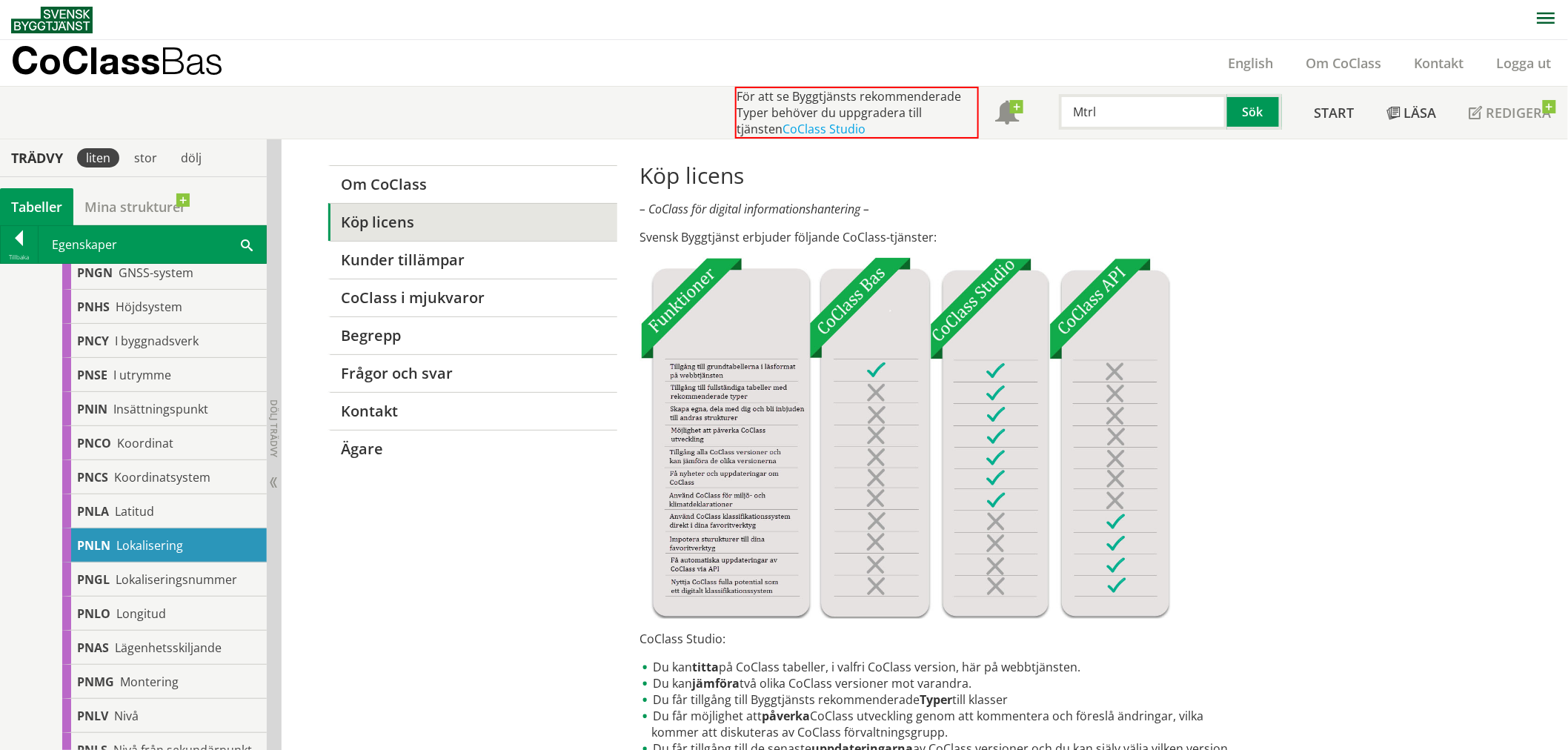
click at [131, 537] on span "Lokalisering" at bounding box center [150, 545] width 67 height 16
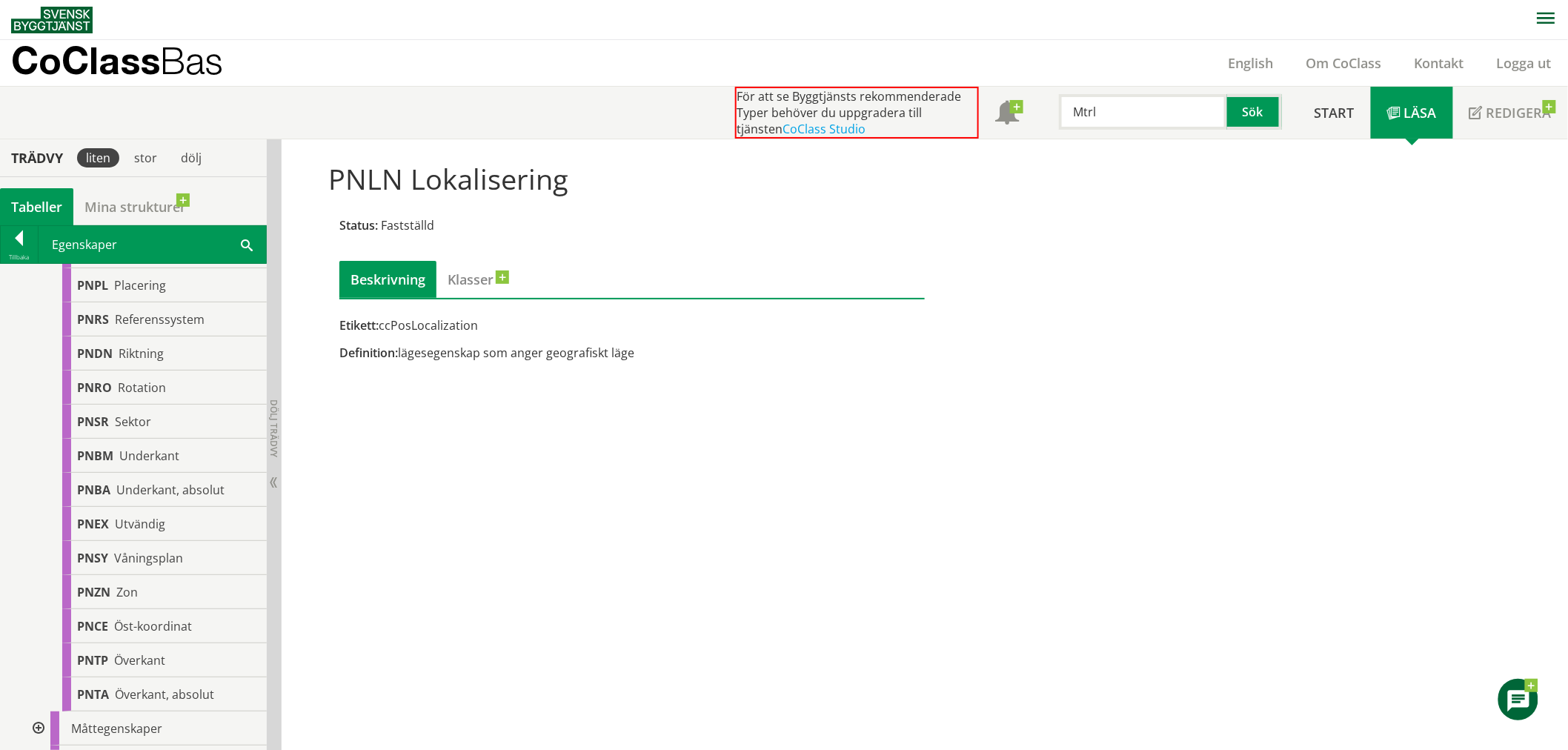
scroll to position [1363, 0]
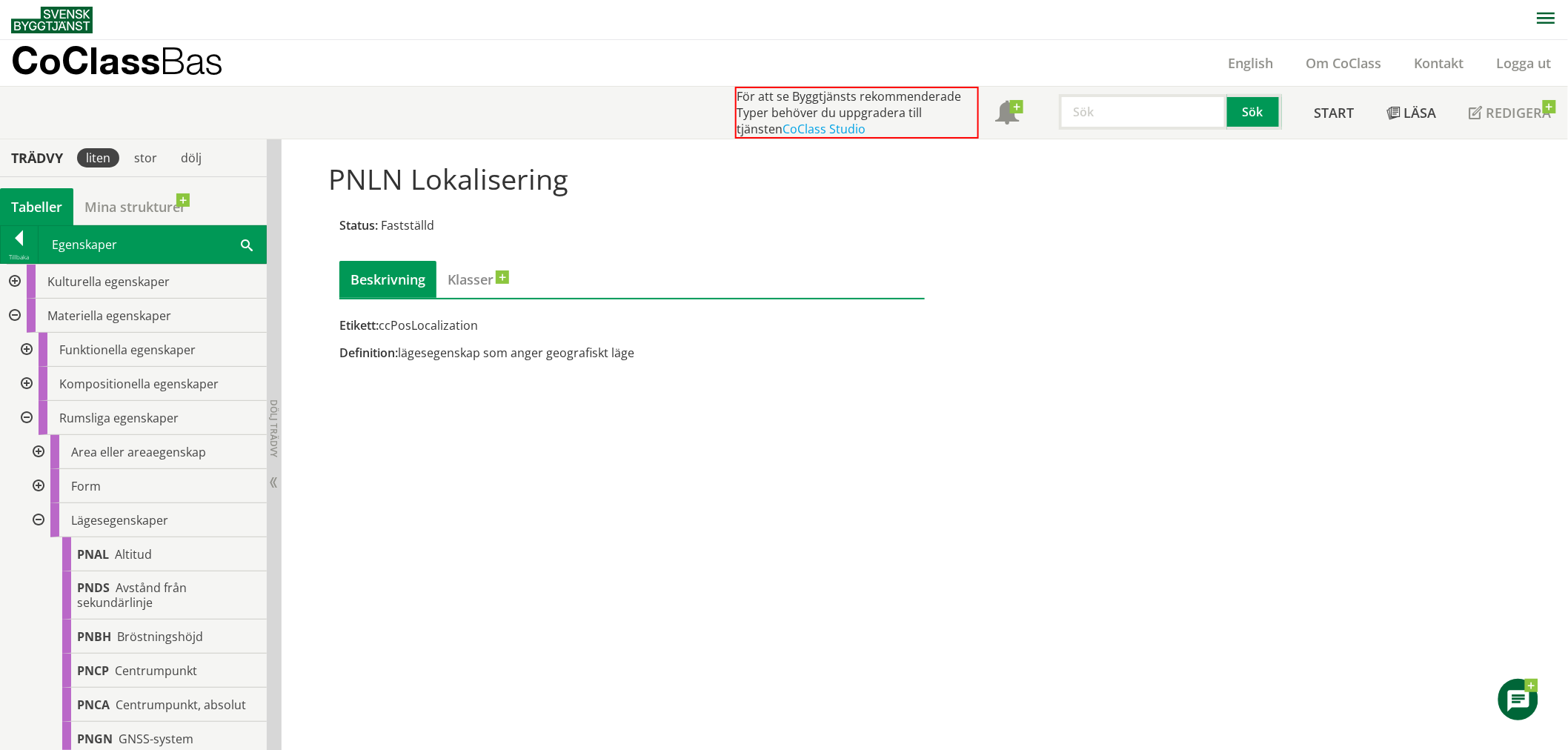
click at [1114, 110] on input "text" at bounding box center [1143, 111] width 169 height 35
paste input "[URL][DOMAIN_NAME]"
type input "h"
type input "ccusefunction"
click at [1243, 106] on button "Sök" at bounding box center [1254, 111] width 54 height 35
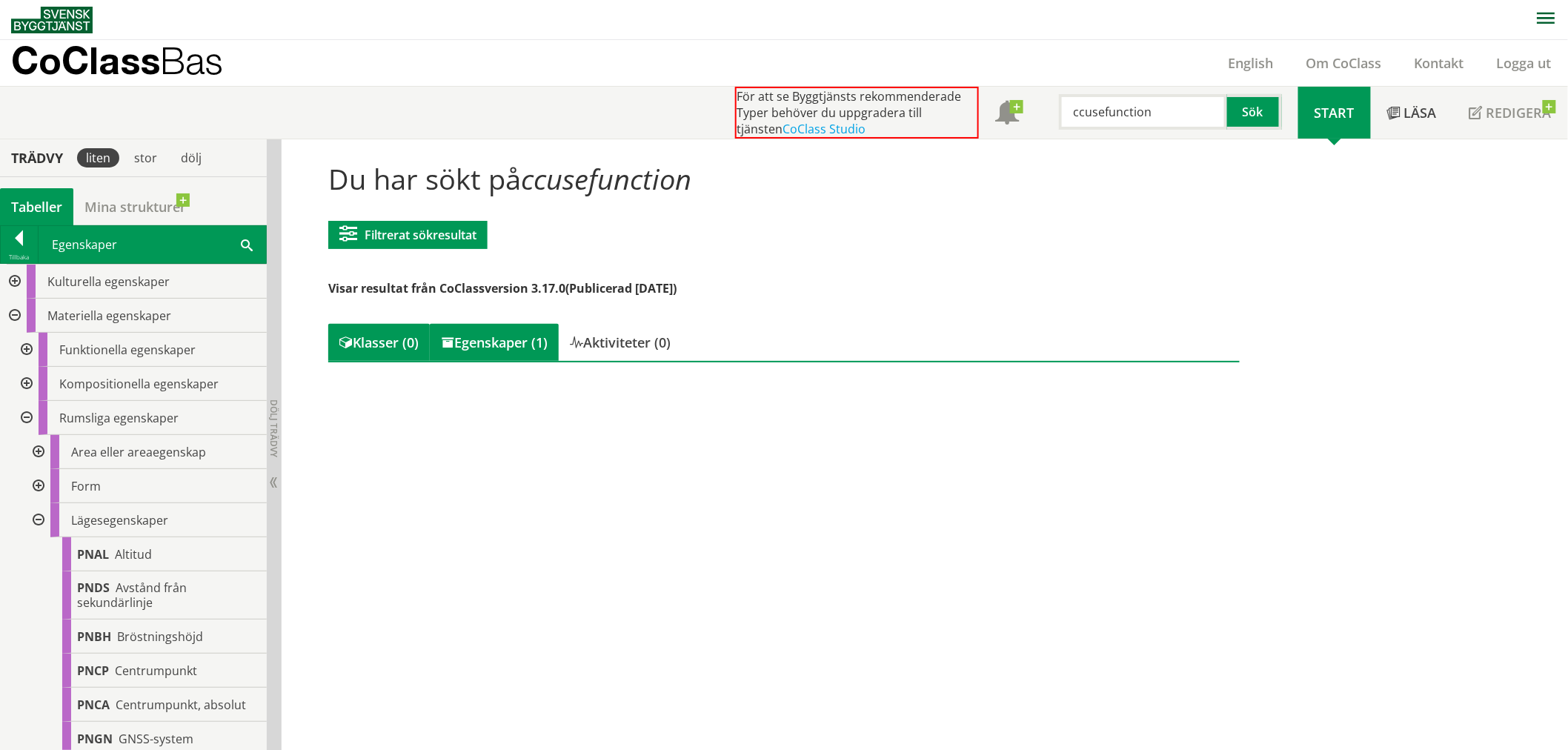
click at [507, 353] on div "Egenskaper (1)" at bounding box center [494, 342] width 129 height 37
click at [514, 344] on div "Egenskaper (1)" at bounding box center [494, 342] width 129 height 37
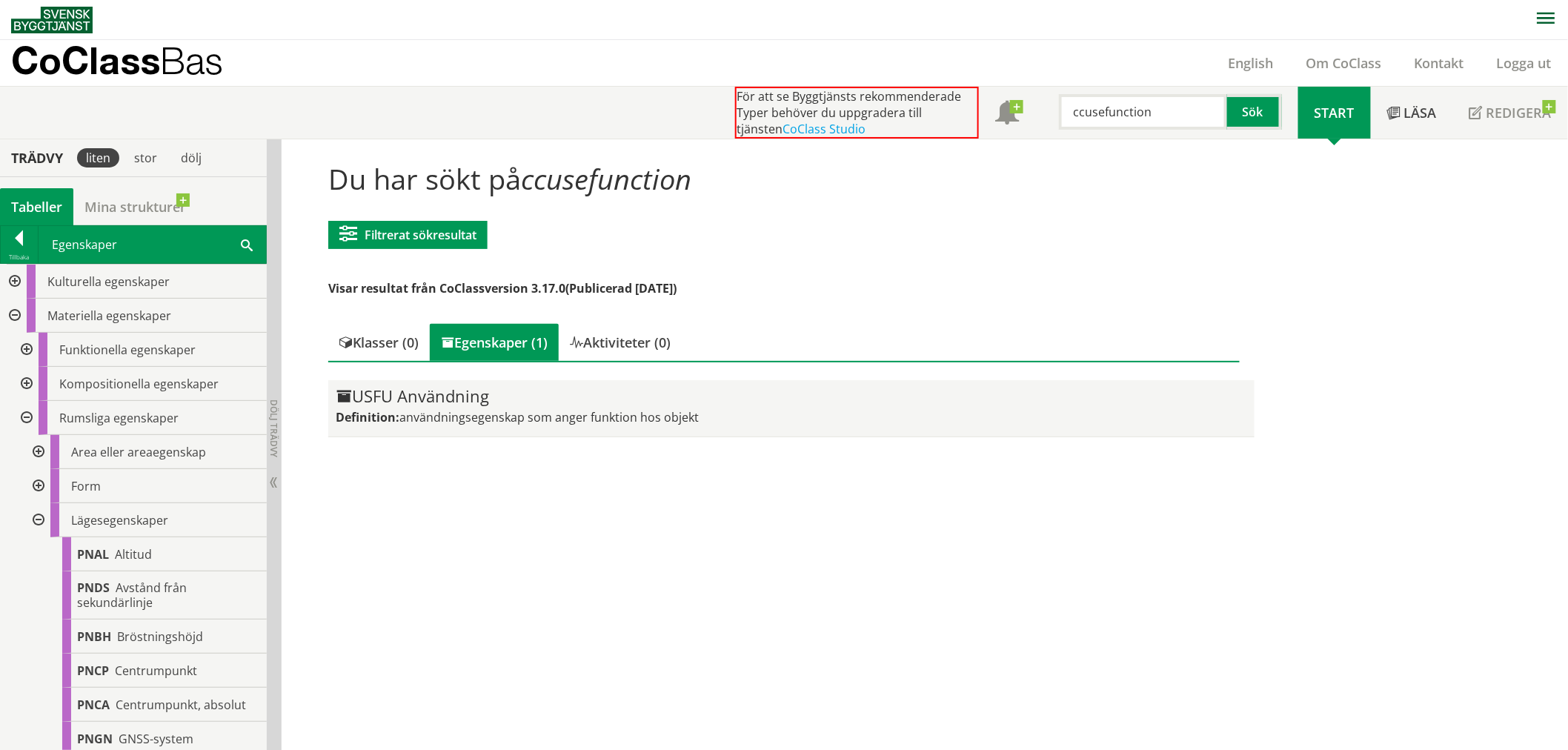
click at [465, 401] on div "USFU Användning" at bounding box center [791, 396] width 911 height 18
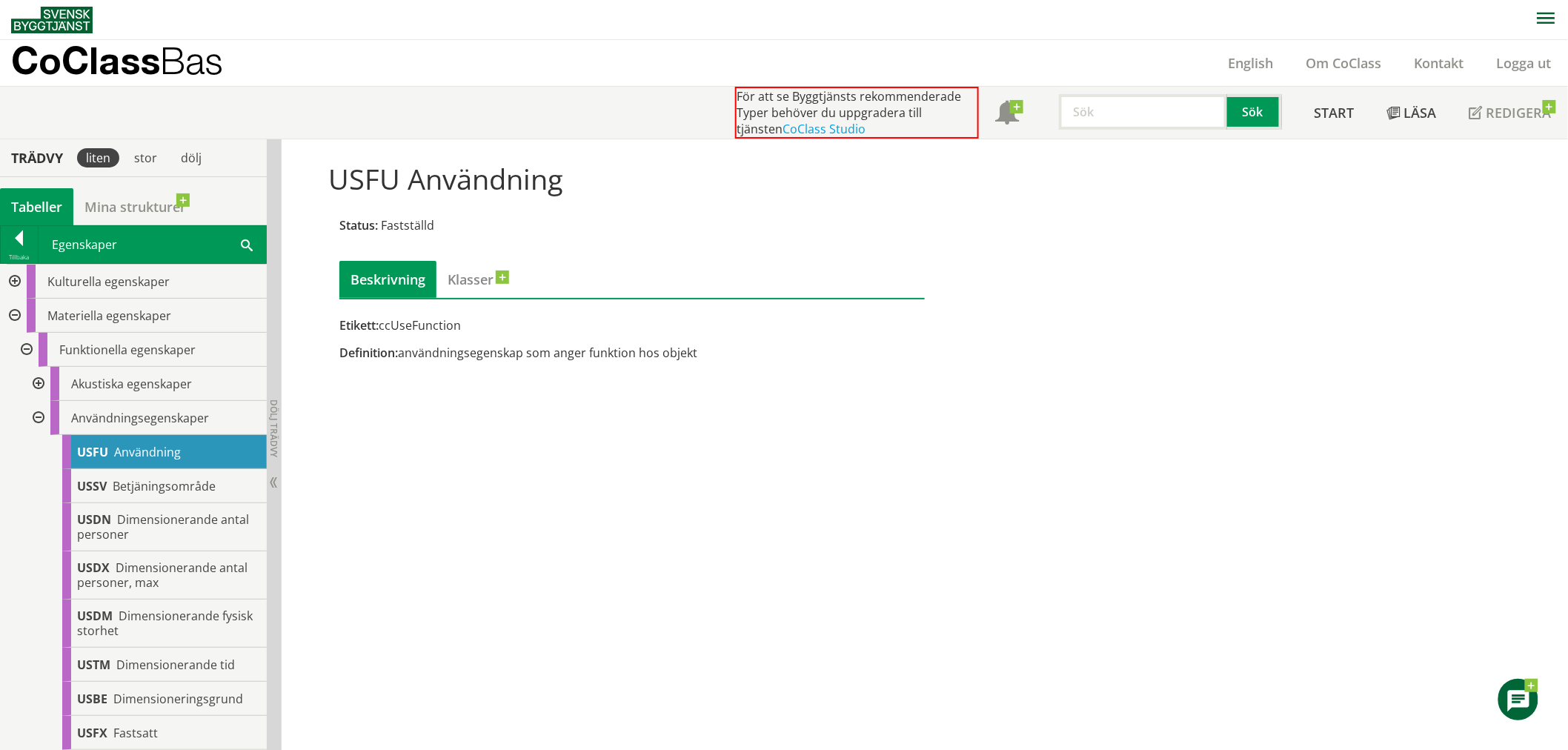
click at [1157, 115] on input "text" at bounding box center [1143, 111] width 169 height 35
paste input "ccClassNameFunctionalSystem"
type input "ccClassNameFunctionalSystem'"
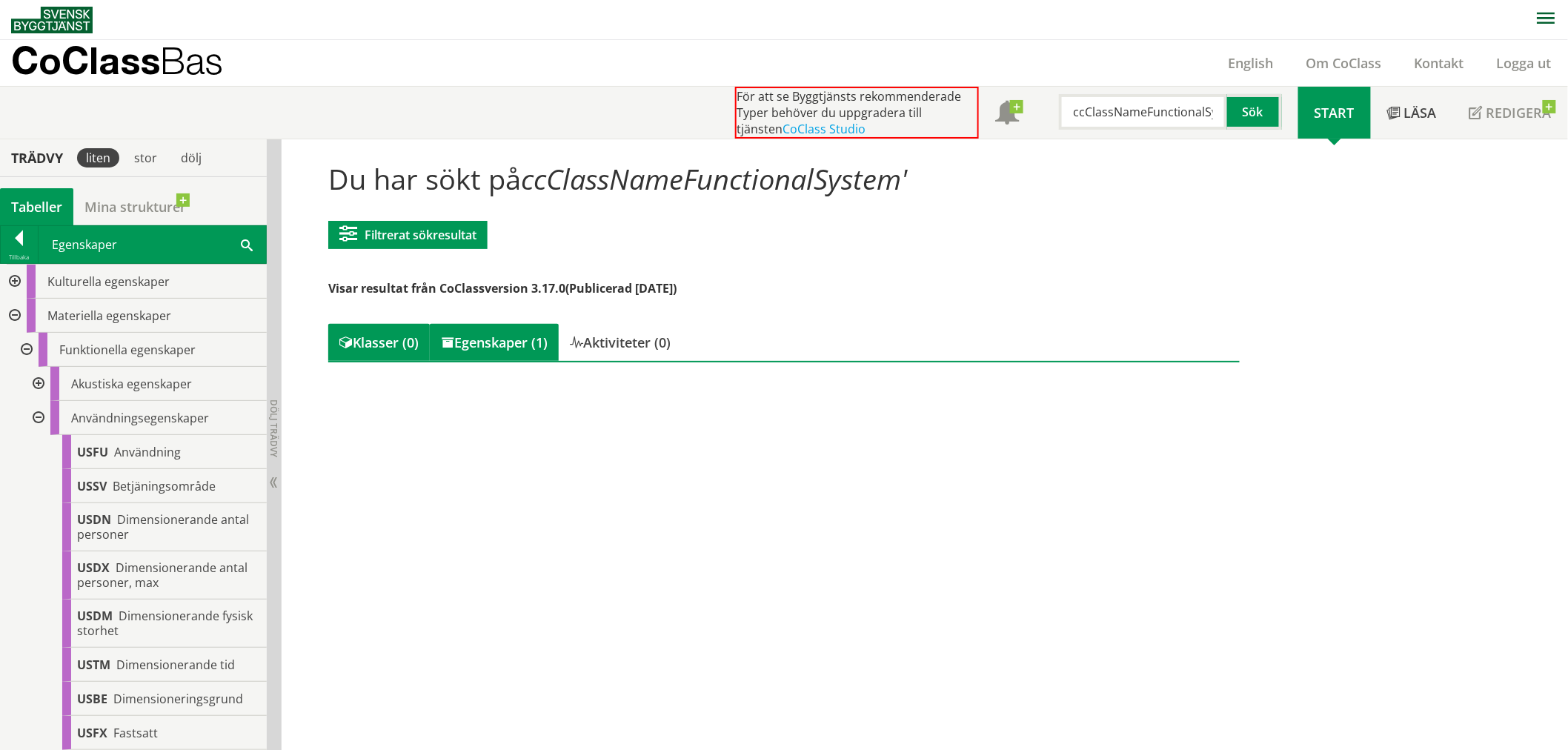
click at [521, 340] on div "Egenskaper (1)" at bounding box center [494, 342] width 129 height 37
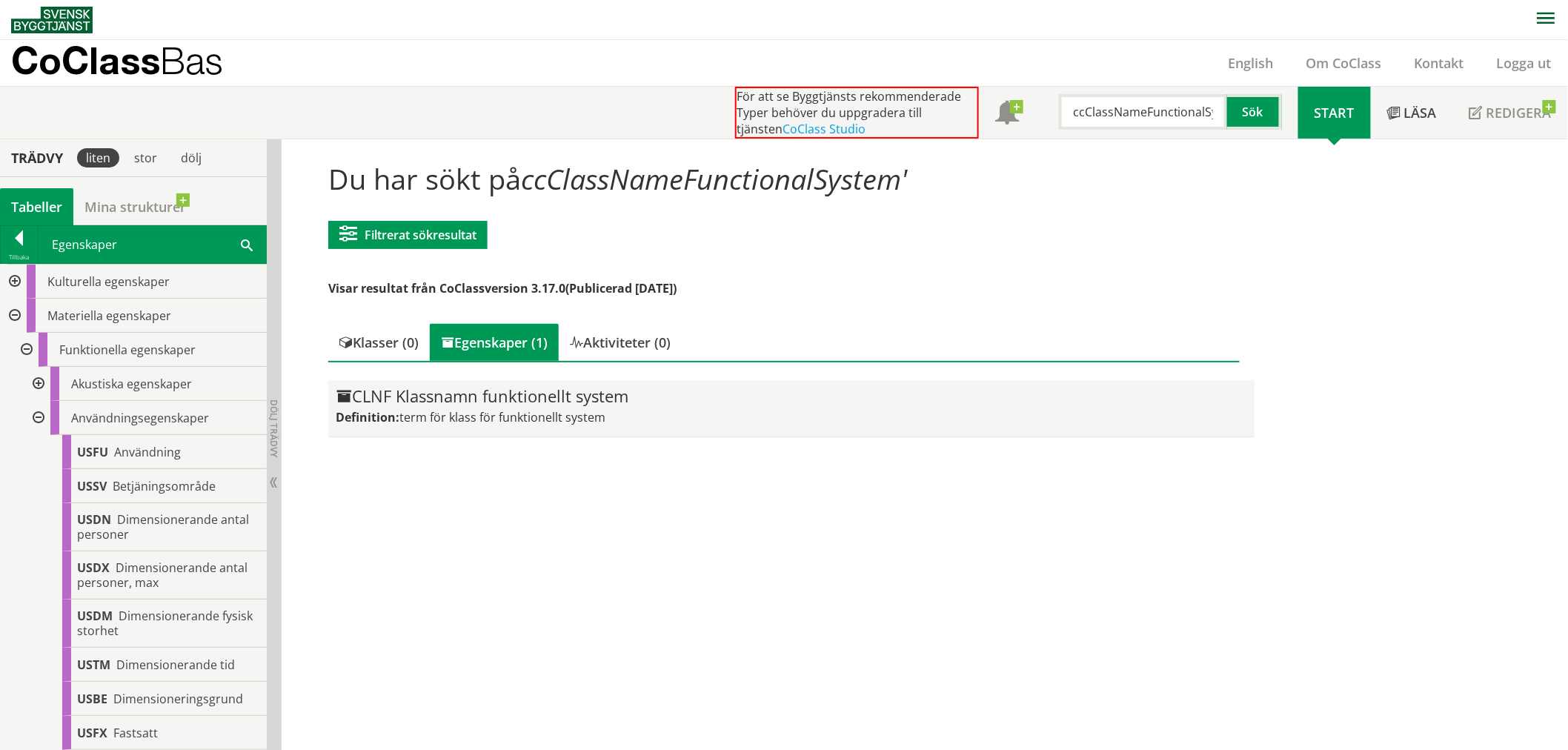
drag, startPoint x: 627, startPoint y: 397, endPoint x: 512, endPoint y: 397, distance: 115.0
click at [512, 397] on div "CLNF Klassnamn funktionellt system" at bounding box center [791, 396] width 911 height 18
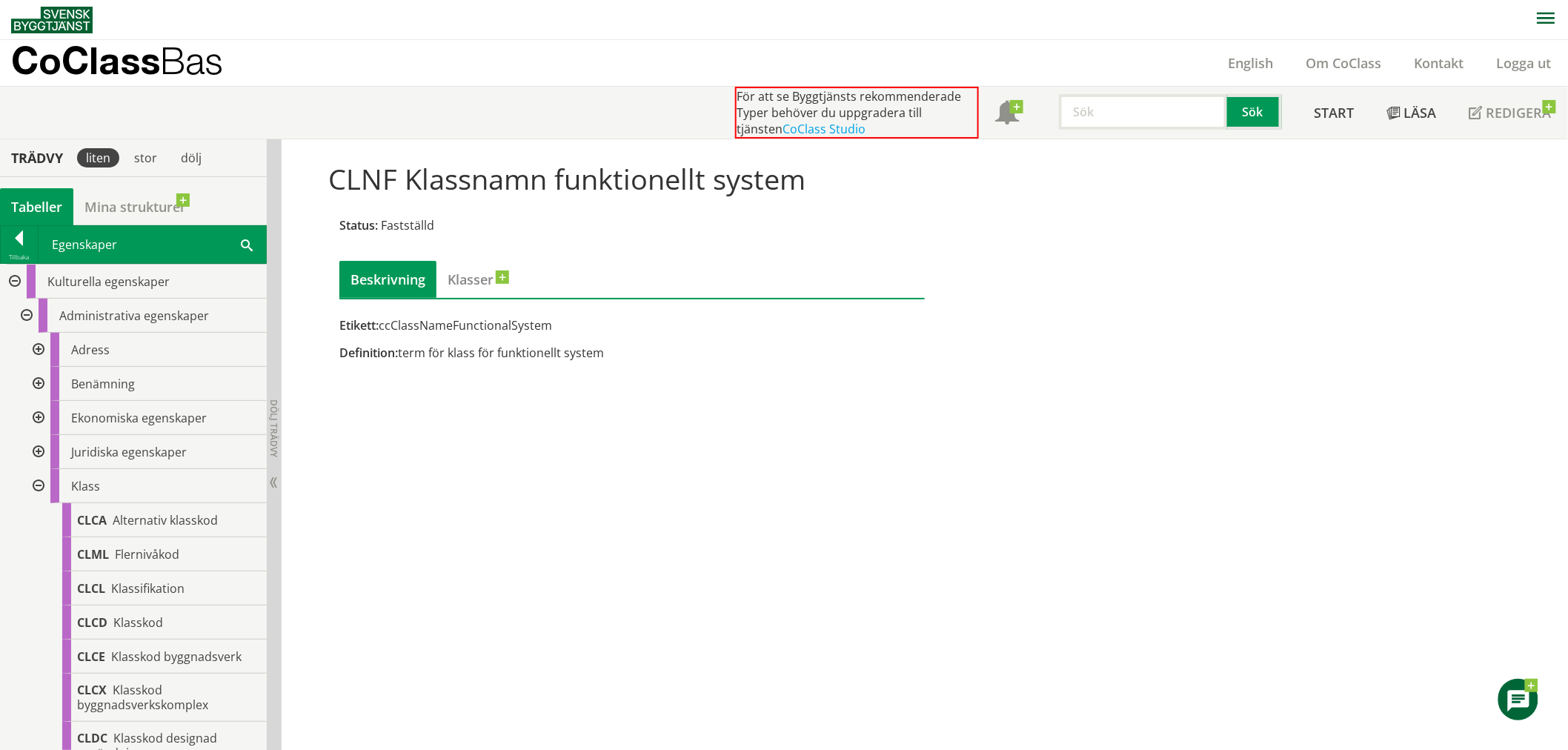
click at [1109, 114] on input "text" at bounding box center [1143, 111] width 169 height 35
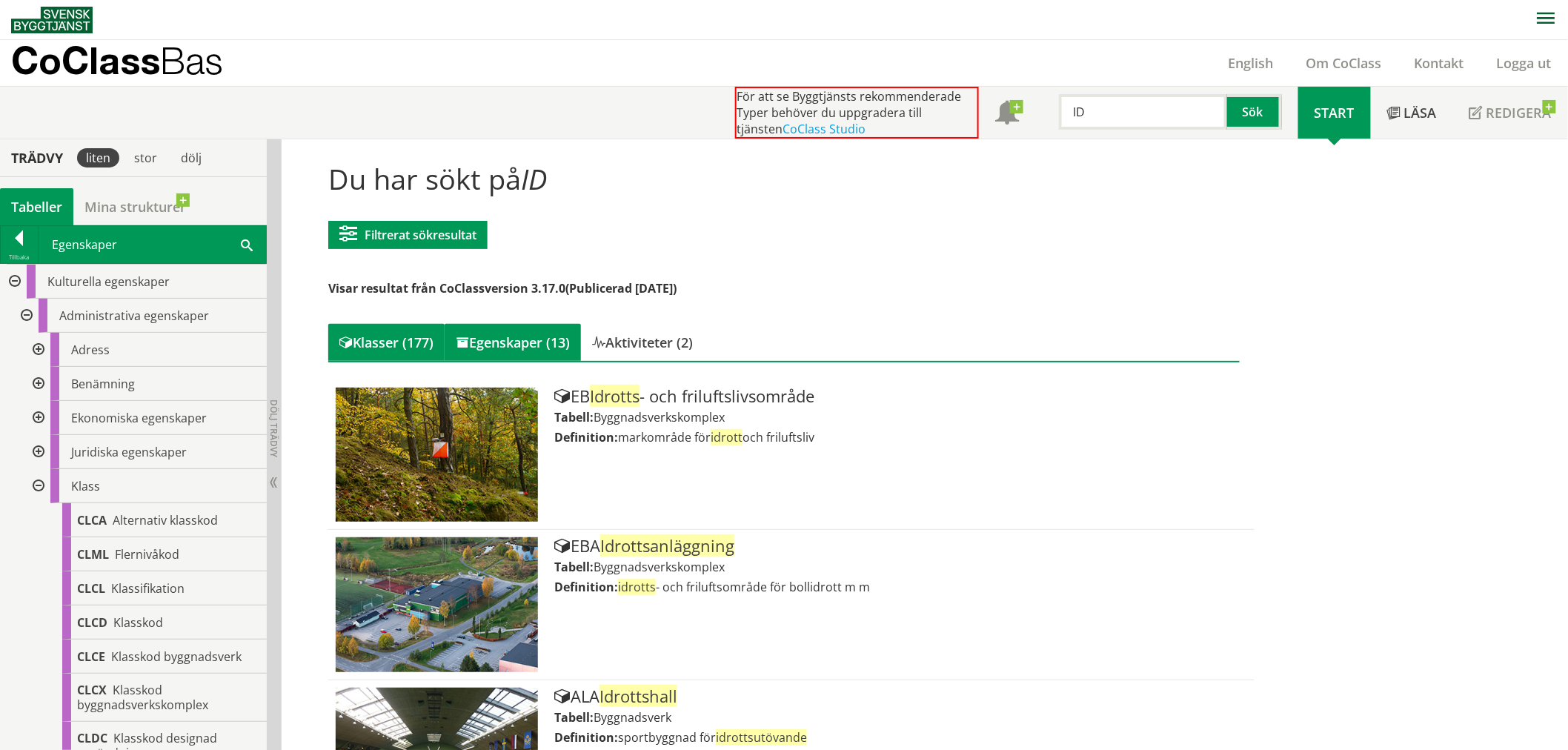
click at [501, 345] on div "Egenskaper (13)" at bounding box center [513, 342] width 137 height 37
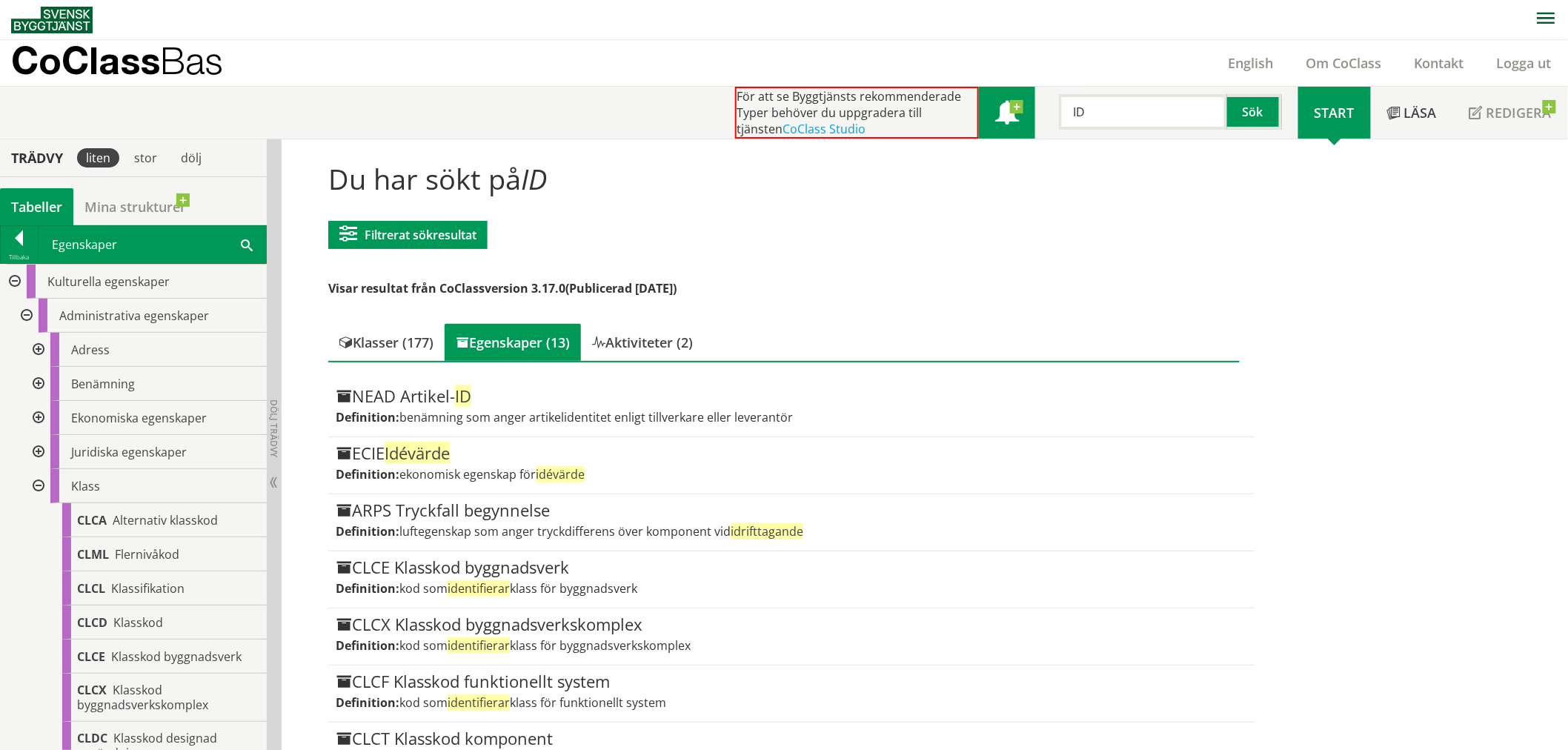
drag, startPoint x: 1057, startPoint y: 111, endPoint x: 1005, endPoint y: 116, distance: 52.2
click at [1005, 116] on div "För att se Byggtjänsts rekommenderade Typer behöver du uppgradera till tjänsten…" at bounding box center [1017, 112] width 564 height 52
type input "GUID"
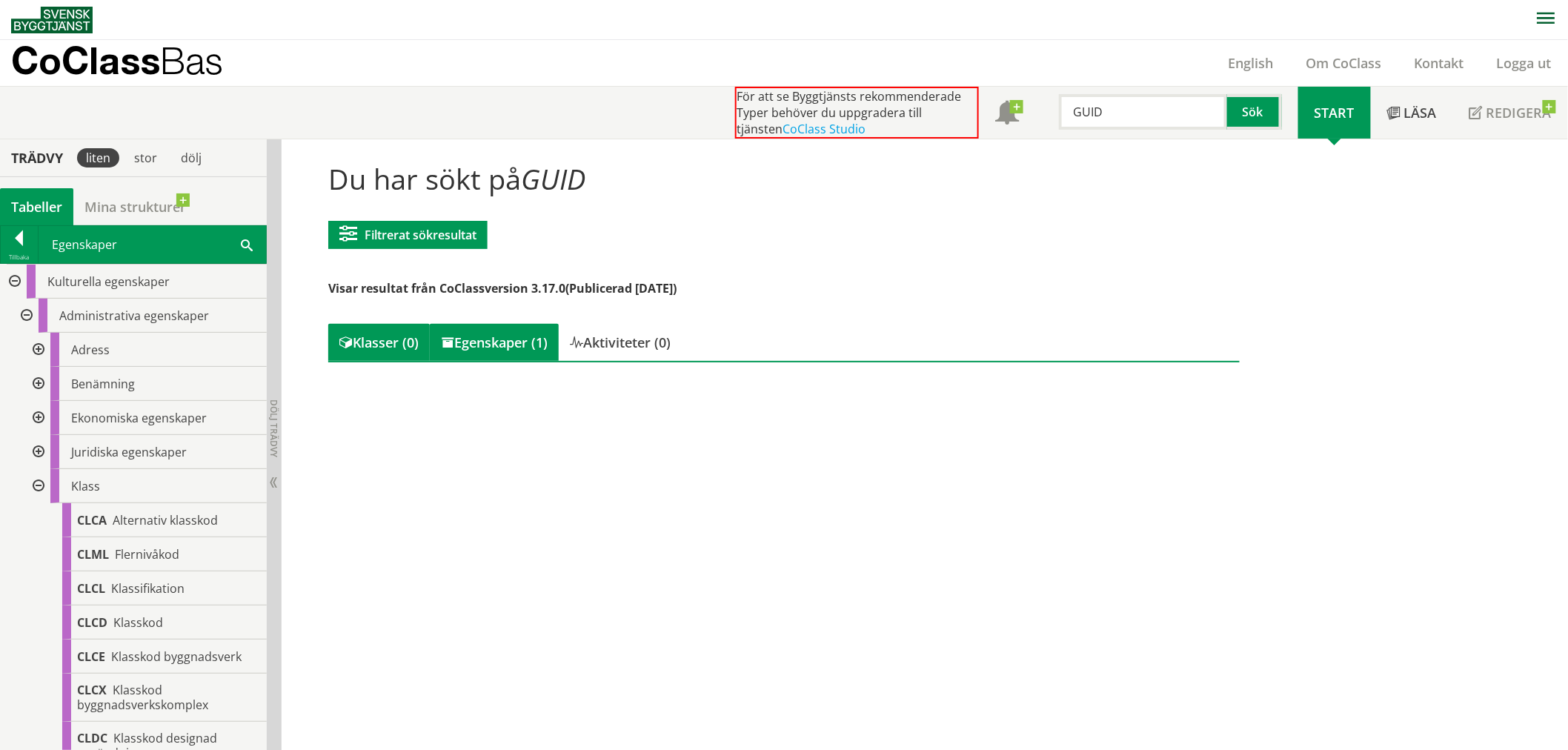
click at [538, 334] on div "Egenskaper (1)" at bounding box center [494, 342] width 129 height 37
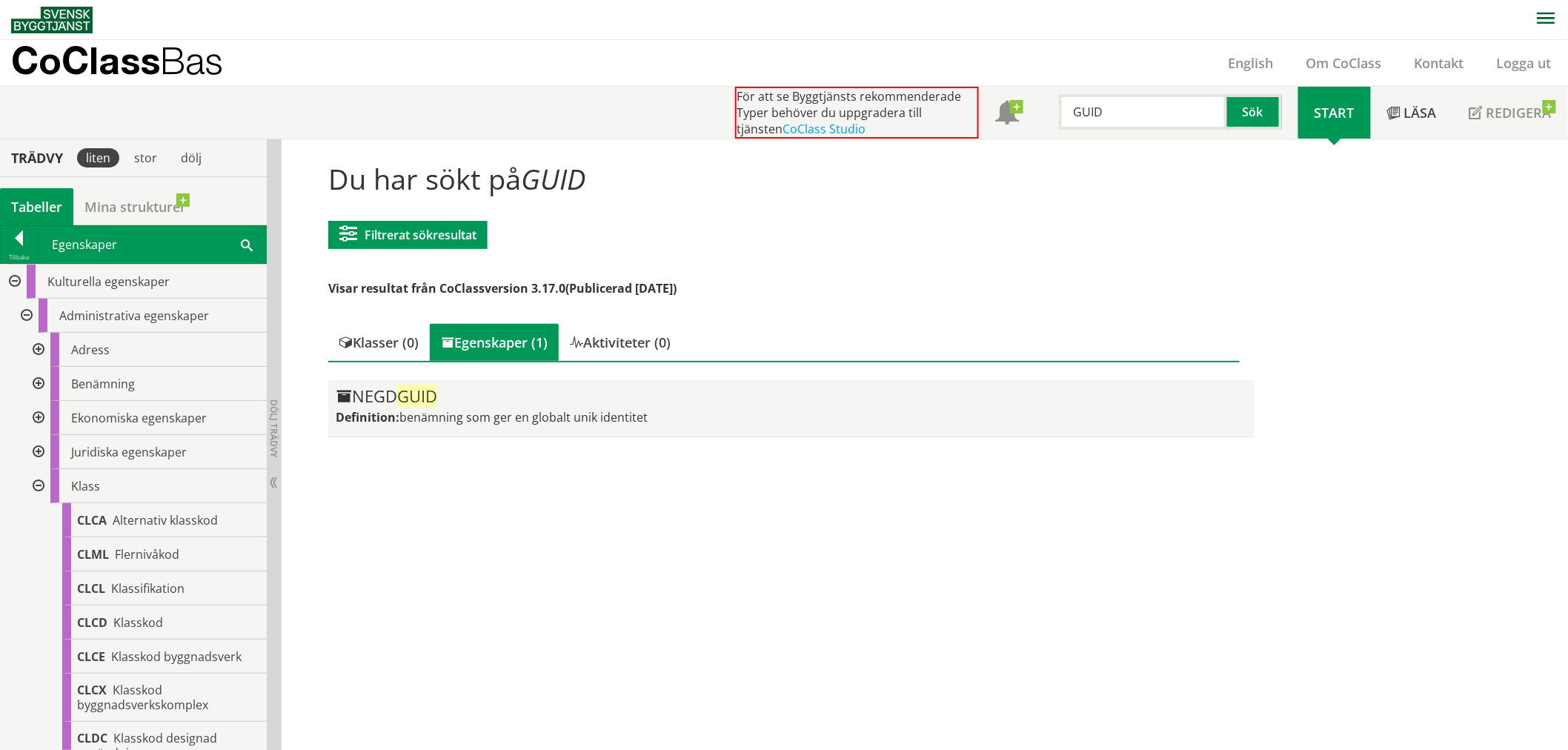
click at [403, 394] on span "GUID" at bounding box center [417, 396] width 40 height 22
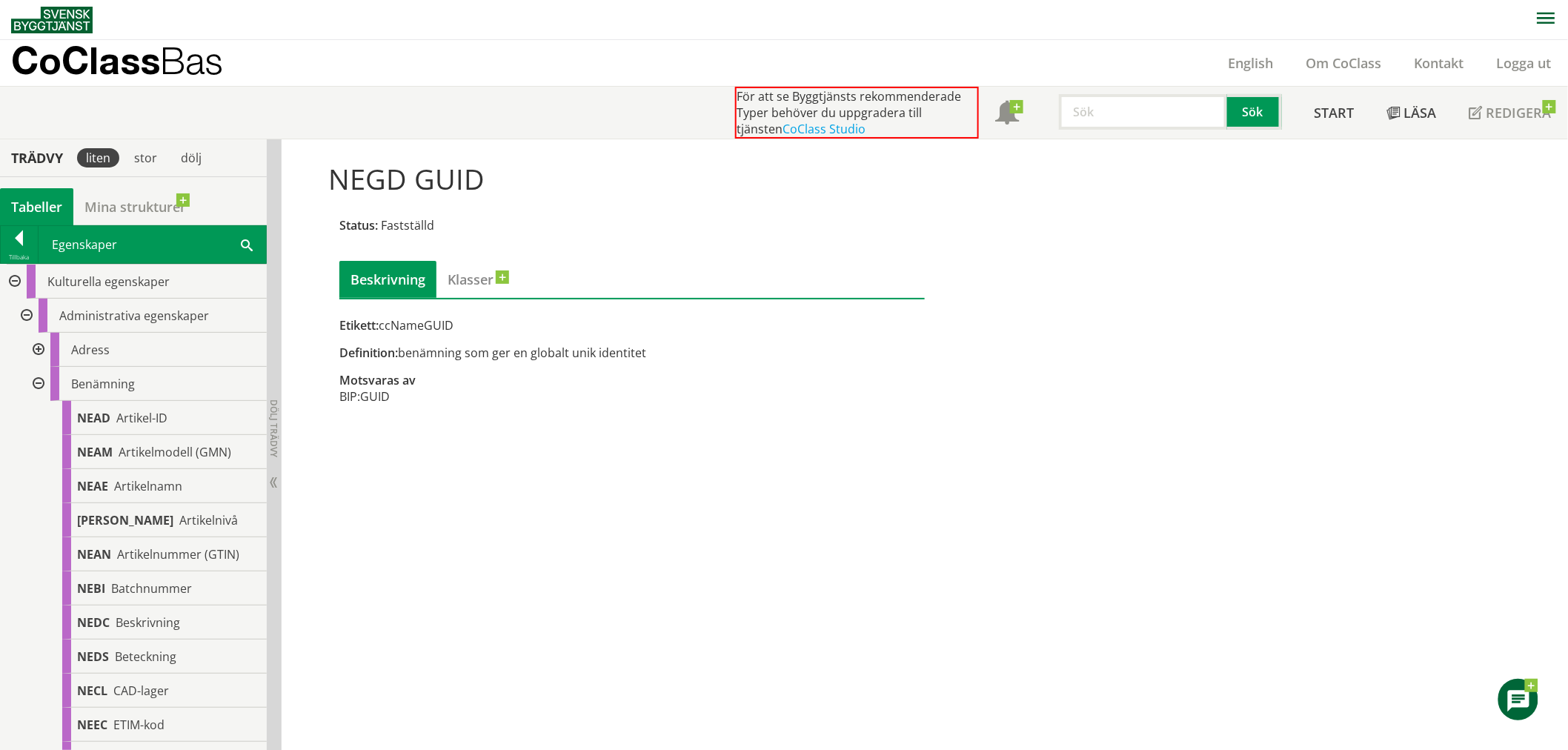
drag, startPoint x: 1132, startPoint y: 109, endPoint x: 1123, endPoint y: 110, distance: 9.1
click at [1124, 110] on input "text" at bounding box center [1143, 111] width 169 height 35
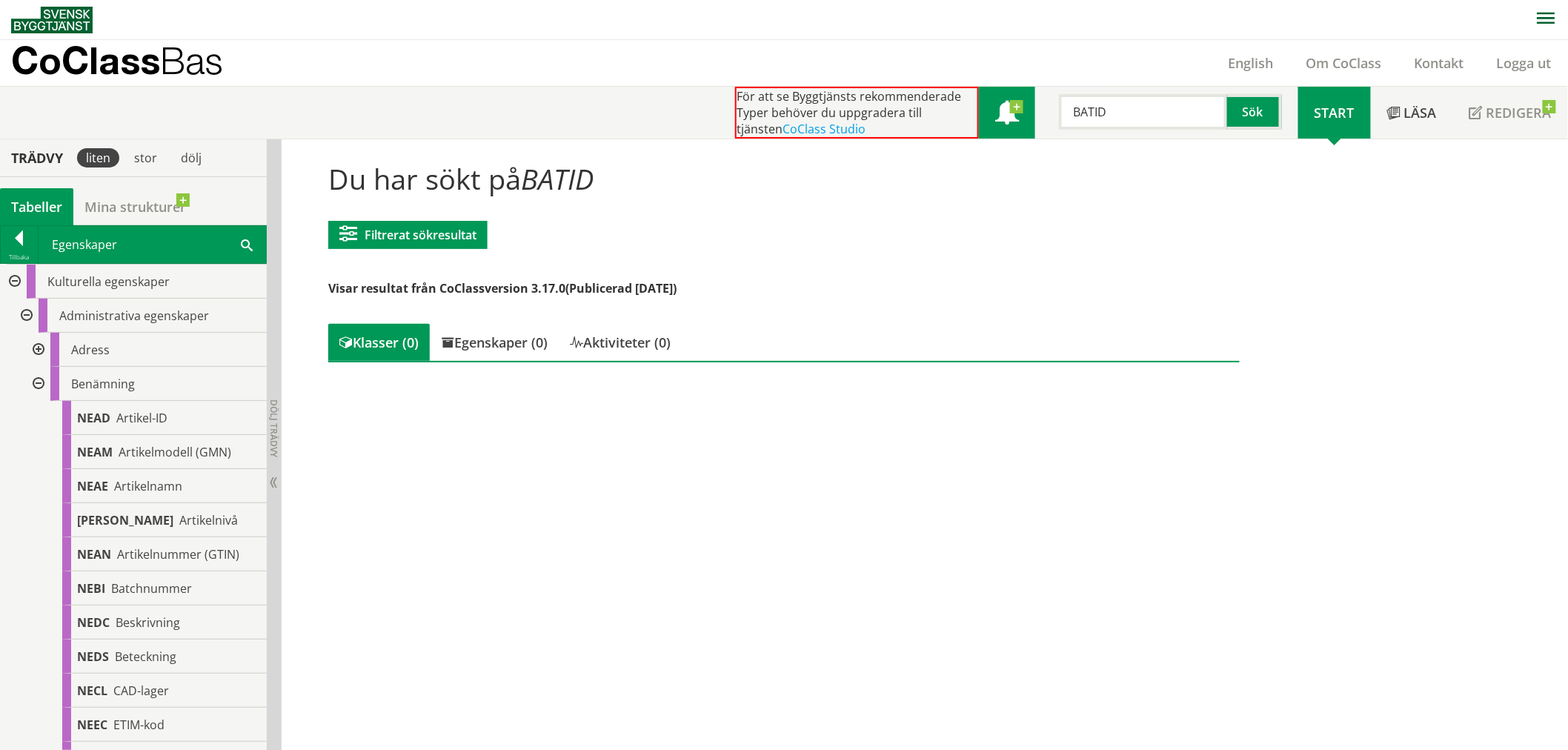
drag, startPoint x: 1057, startPoint y: 105, endPoint x: 998, endPoint y: 108, distance: 59.1
click at [998, 108] on div "För att se Byggtjänsts rekommenderade Typer behöver du uppgradera till tjänsten…" at bounding box center [1017, 112] width 564 height 52
type input "GUID"
click at [515, 330] on div "Egenskaper (1)" at bounding box center [494, 342] width 129 height 37
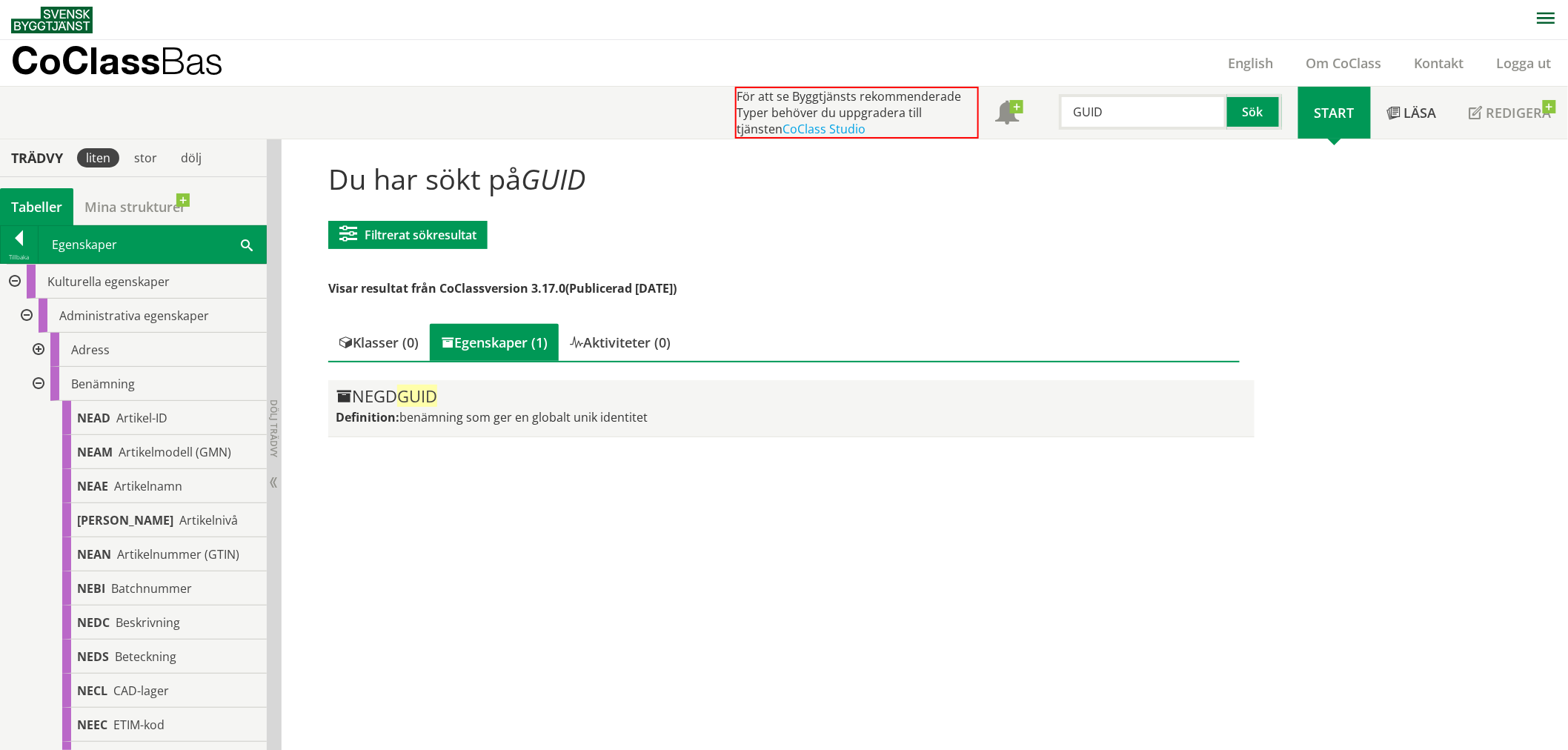
click at [420, 395] on span "GUID" at bounding box center [417, 396] width 40 height 22
click at [425, 395] on span "GUID" at bounding box center [417, 396] width 40 height 22
click at [463, 394] on div "NEGD GUID" at bounding box center [791, 396] width 911 height 18
click at [472, 400] on div "NEGD GUID" at bounding box center [791, 396] width 911 height 18
click at [476, 408] on div "NEGD GUID Definition: benämning som ger en globalt unik identitet" at bounding box center [791, 408] width 911 height 41
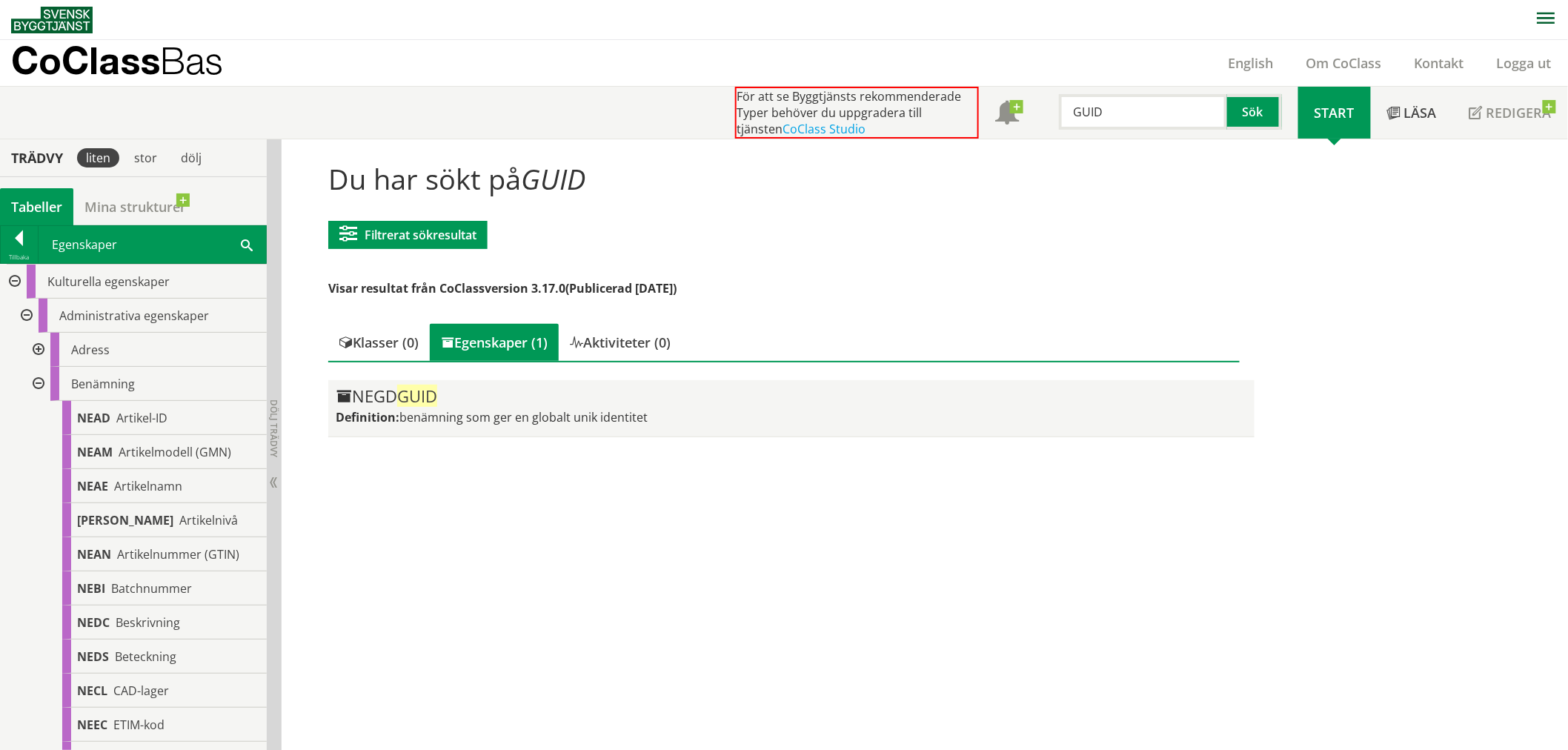
click at [427, 400] on span "GUID" at bounding box center [417, 396] width 40 height 22
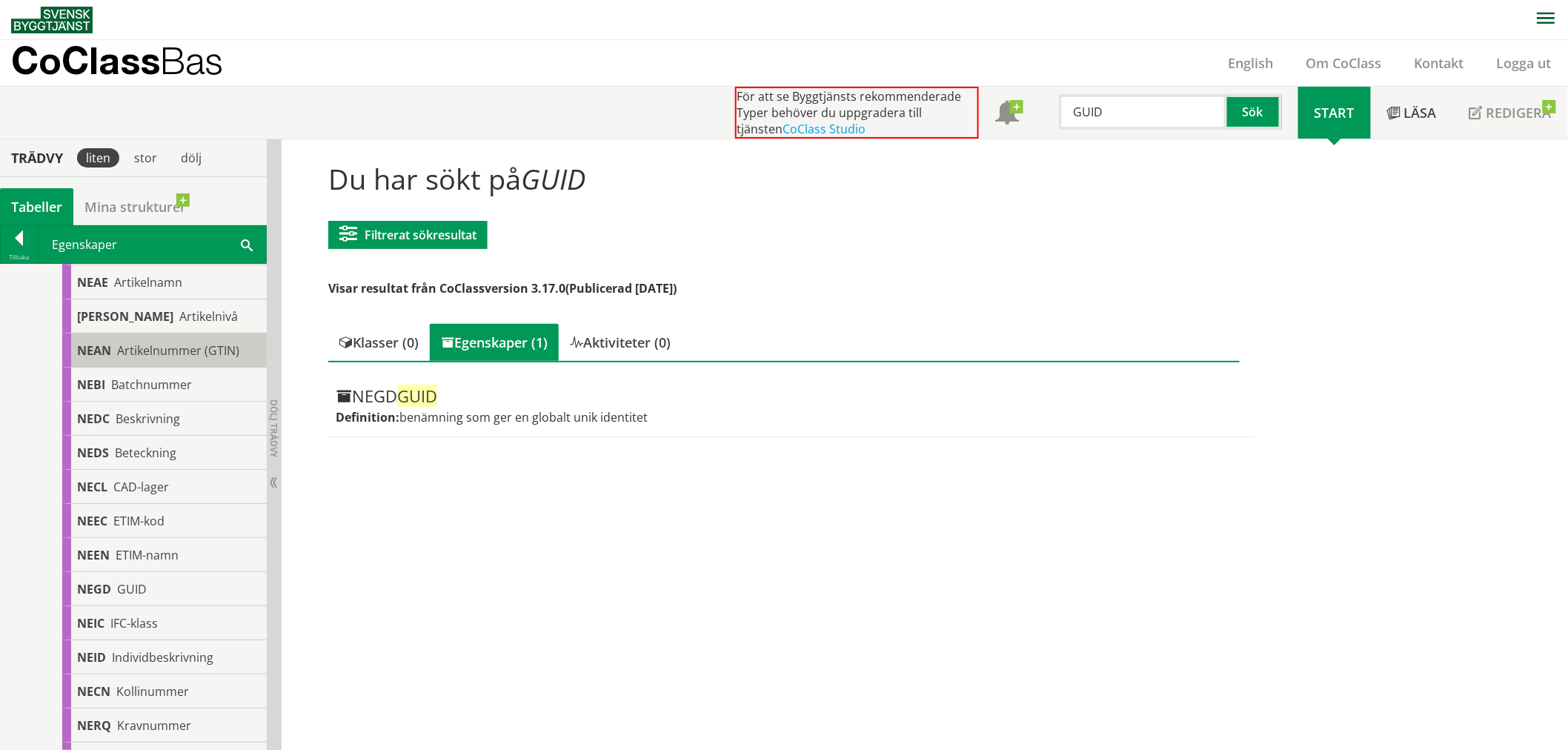
scroll to position [247, 0]
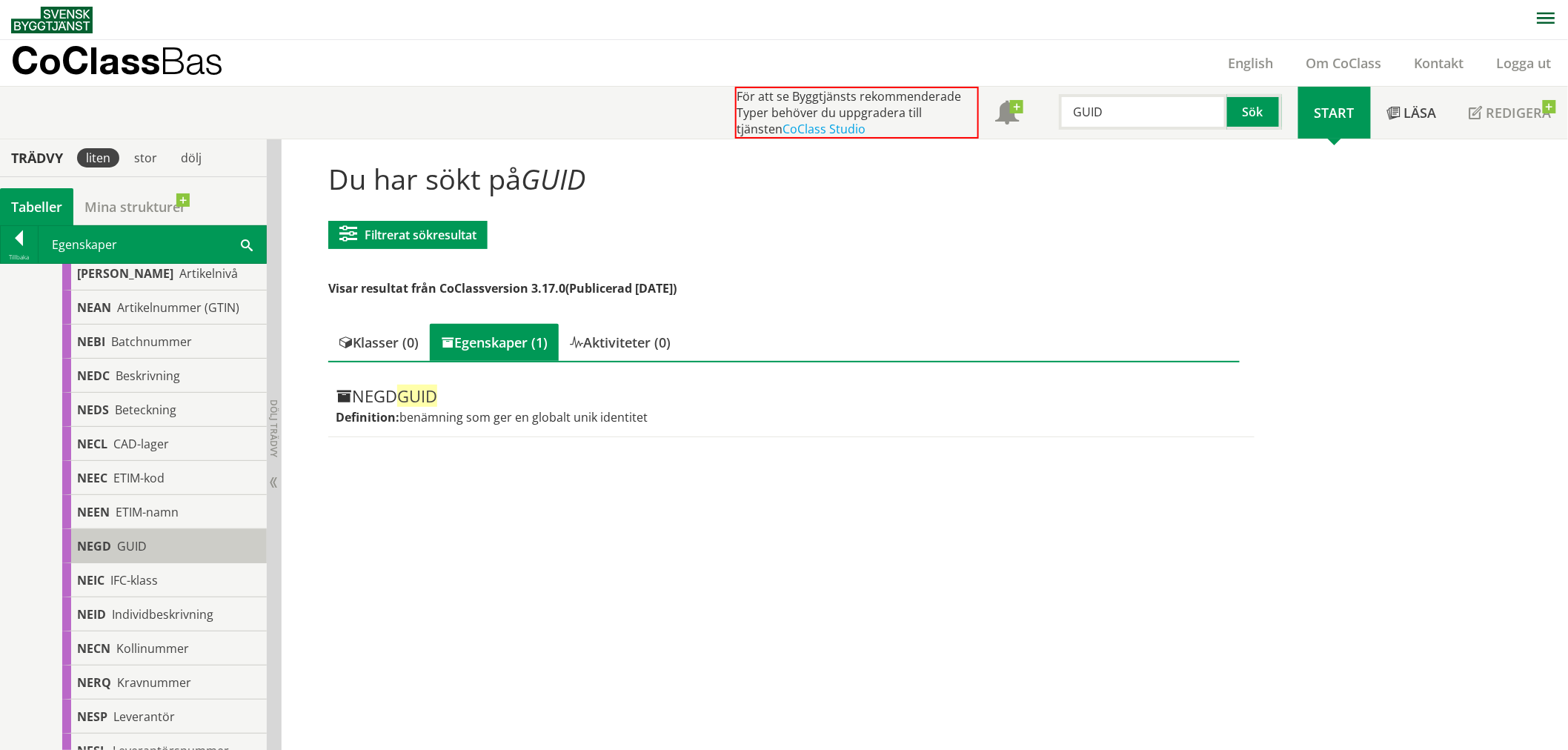
click at [133, 538] on span "GUID" at bounding box center [131, 545] width 29 height 16
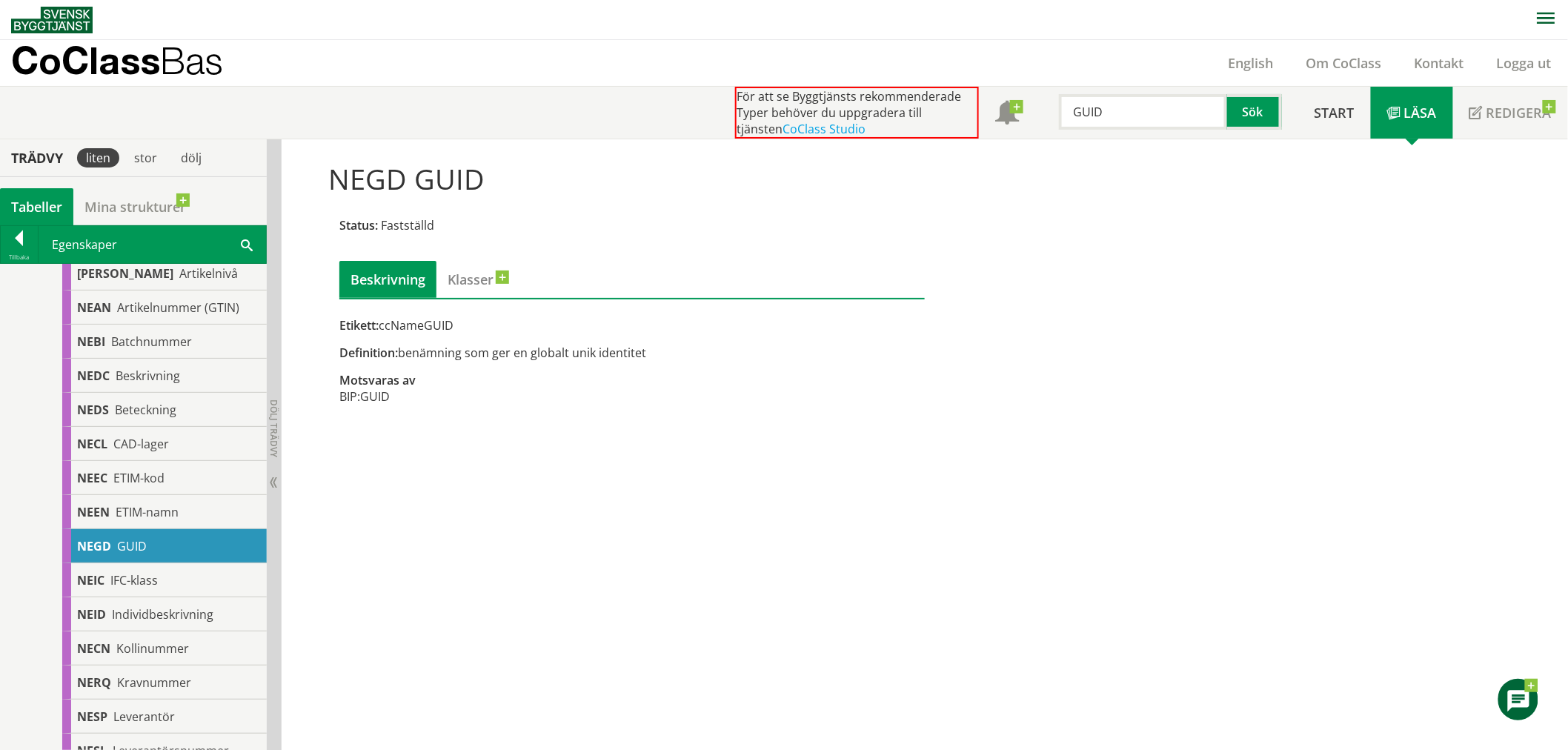
drag, startPoint x: 468, startPoint y: 326, endPoint x: 383, endPoint y: 321, distance: 85.1
click at [383, 321] on div "Etikett: ccNameGUID" at bounding box center [632, 325] width 585 height 16
drag, startPoint x: 378, startPoint y: 326, endPoint x: 477, endPoint y: 332, distance: 99.2
click at [477, 332] on div "Etikett: ccNameGUID" at bounding box center [632, 325] width 585 height 16
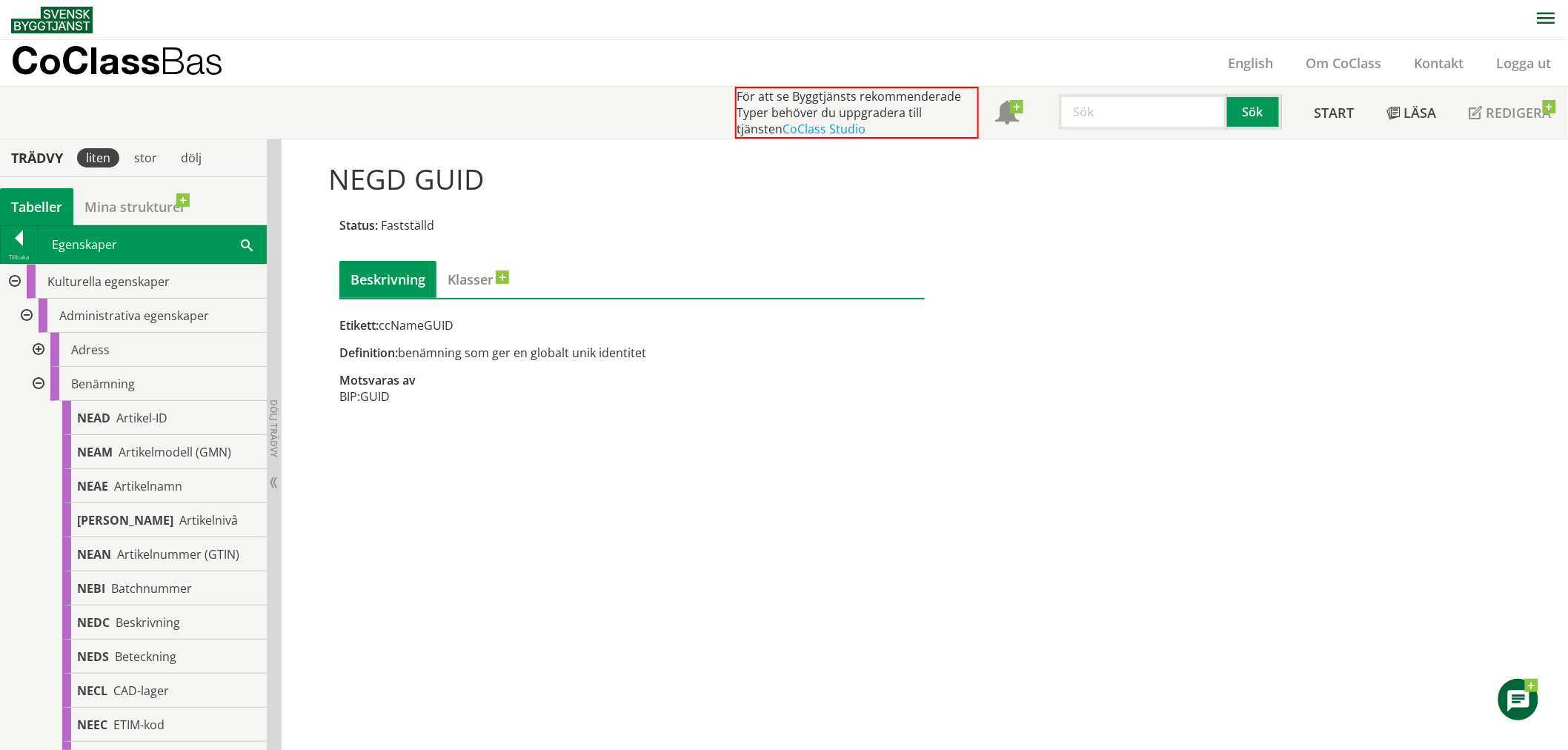
click at [1108, 117] on input "text" at bounding box center [1143, 111] width 169 height 35
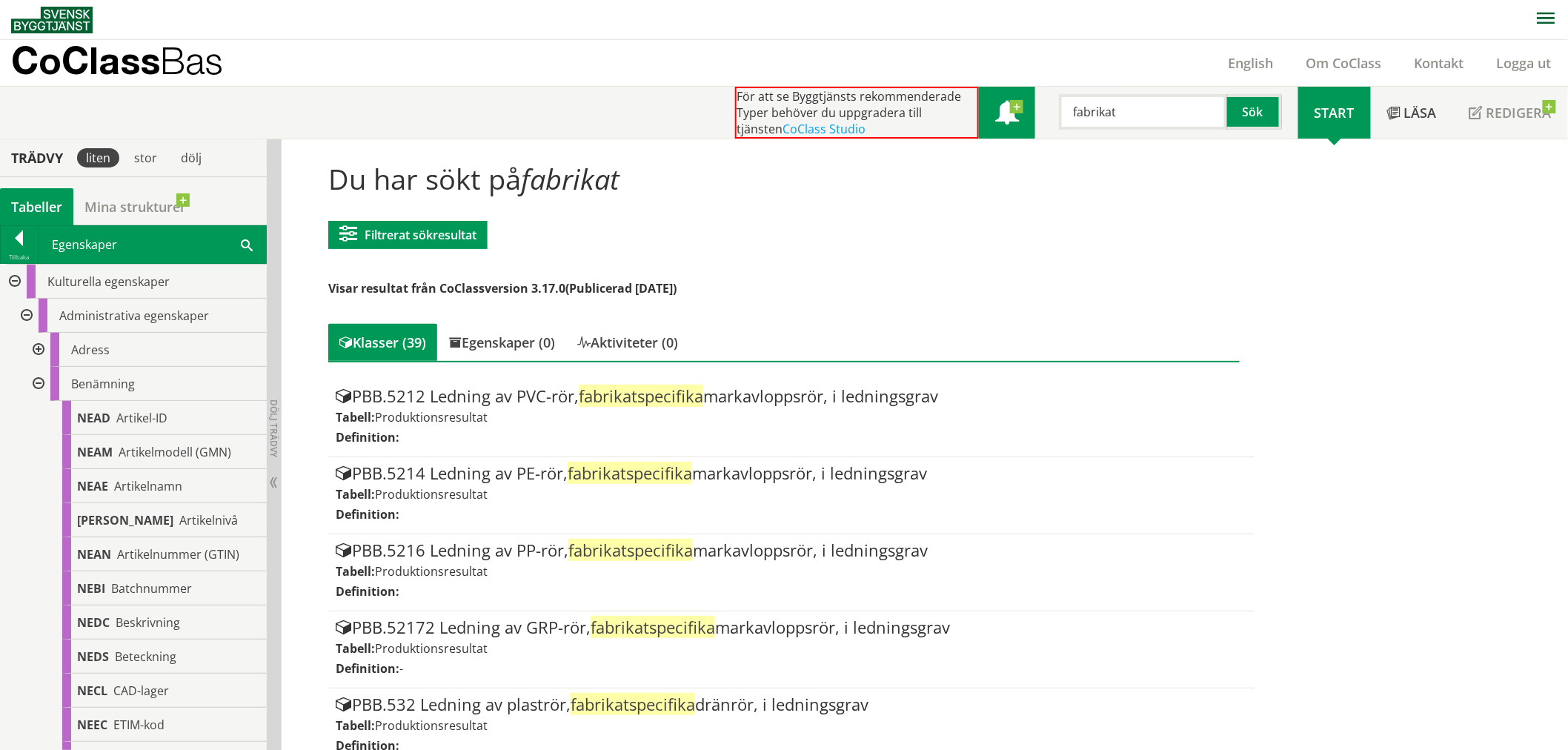
drag, startPoint x: 1114, startPoint y: 108, endPoint x: 1026, endPoint y: 98, distance: 88.6
click at [1026, 98] on div "För att se Byggtjänsts rekommenderade Typer behöver du uppgradera till tjänsten…" at bounding box center [1017, 112] width 564 height 52
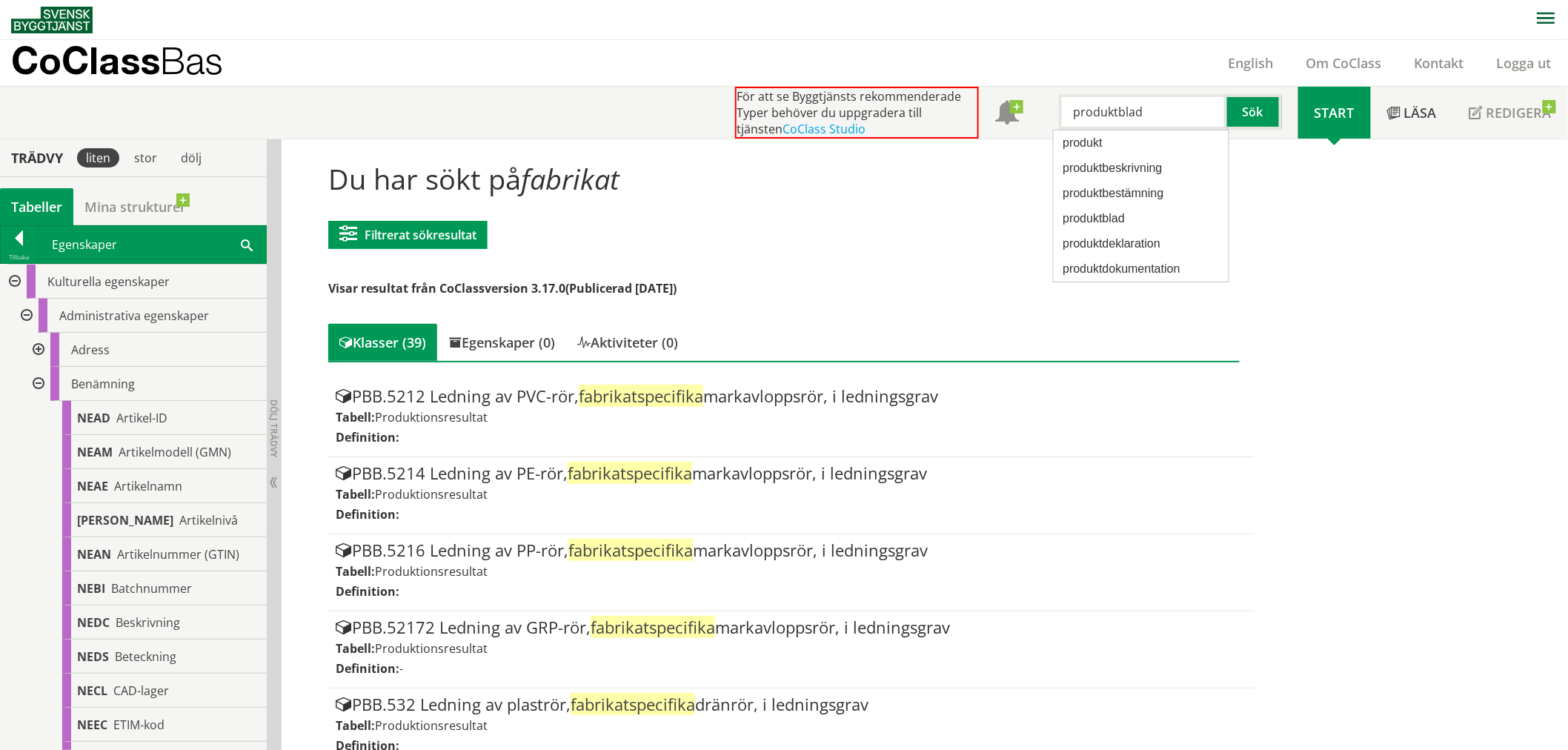
type input "produktblad"
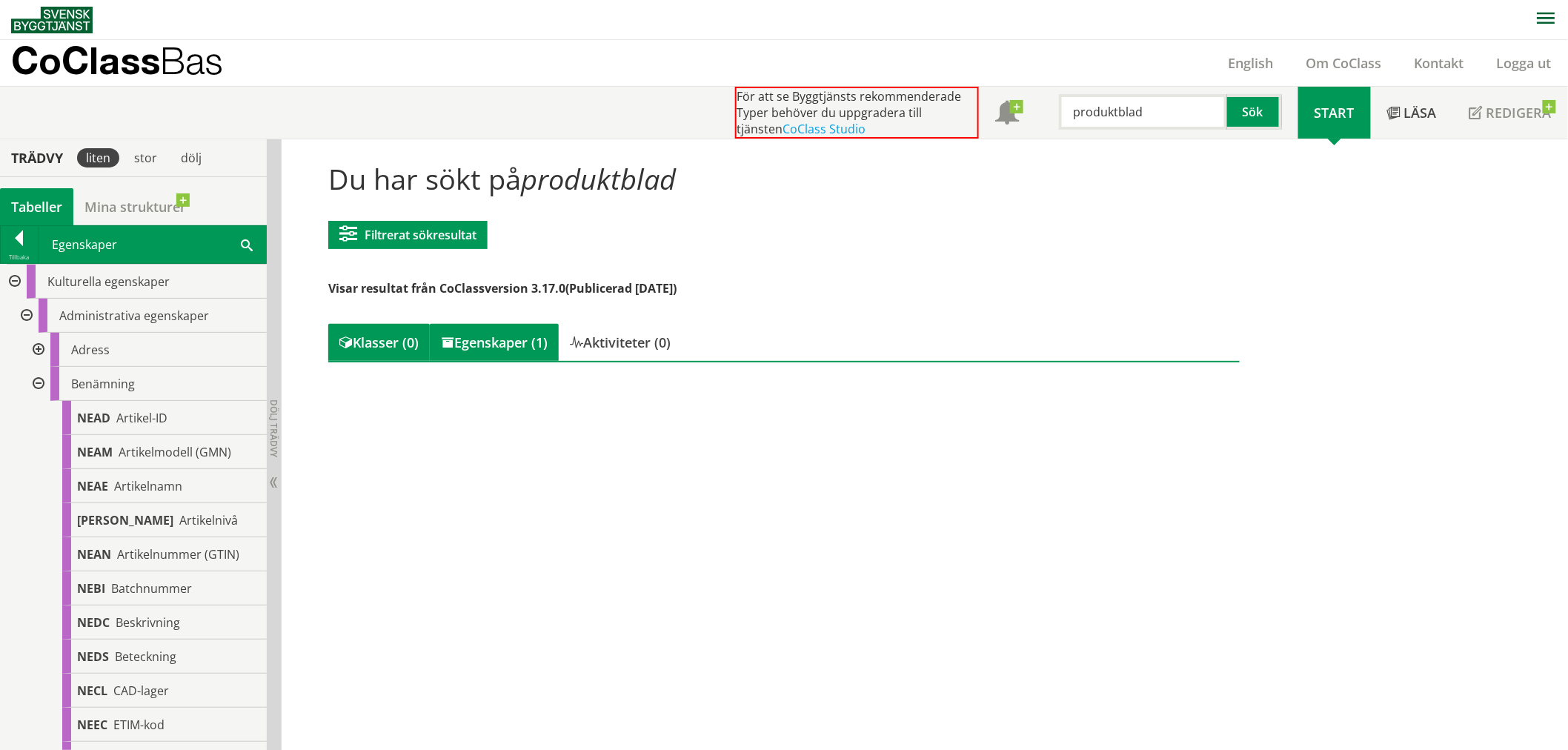
click at [493, 346] on div "Egenskaper (1)" at bounding box center [494, 342] width 129 height 37
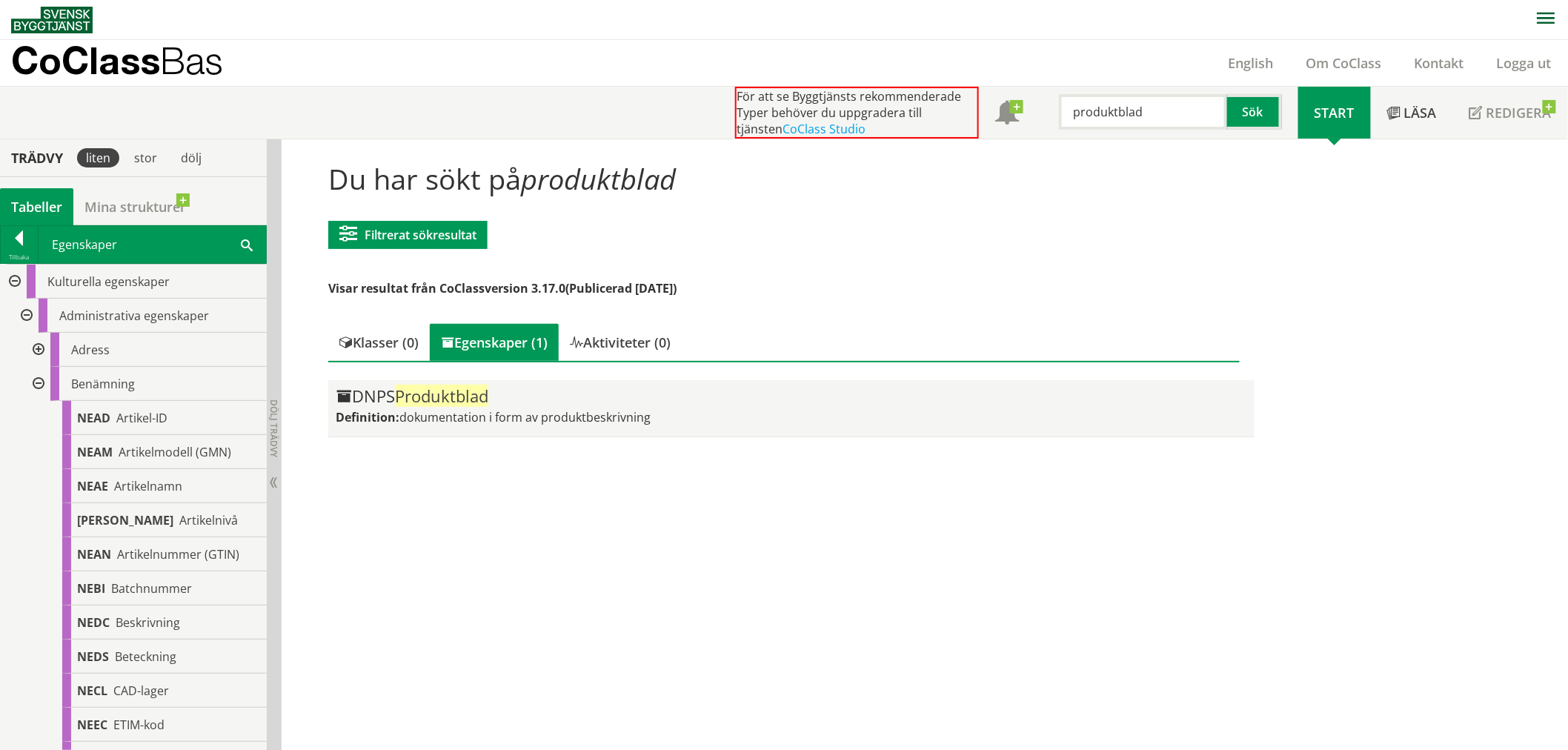
click at [475, 395] on span "Produktblad" at bounding box center [442, 396] width 93 height 22
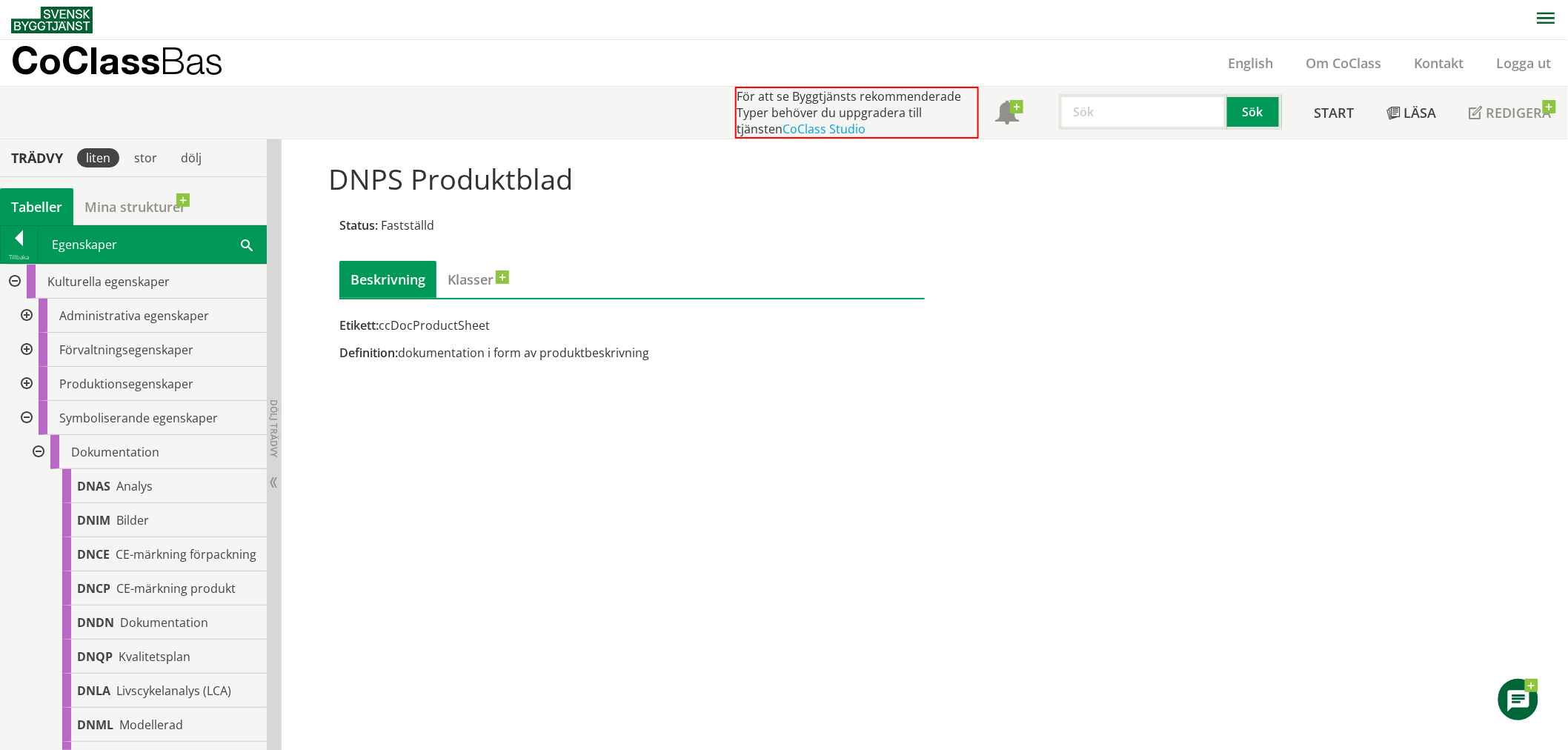
drag, startPoint x: 494, startPoint y: 323, endPoint x: 389, endPoint y: 323, distance: 105.0
click at [392, 321] on div "Etikett: ccDocProductSheet" at bounding box center [632, 325] width 585 height 16
drag, startPoint x: 377, startPoint y: 324, endPoint x: 462, endPoint y: 327, distance: 85.1
click at [462, 327] on div "Etikett: ccDocProductSheet" at bounding box center [632, 325] width 585 height 16
drag, startPoint x: 436, startPoint y: 326, endPoint x: 405, endPoint y: 327, distance: 31.0
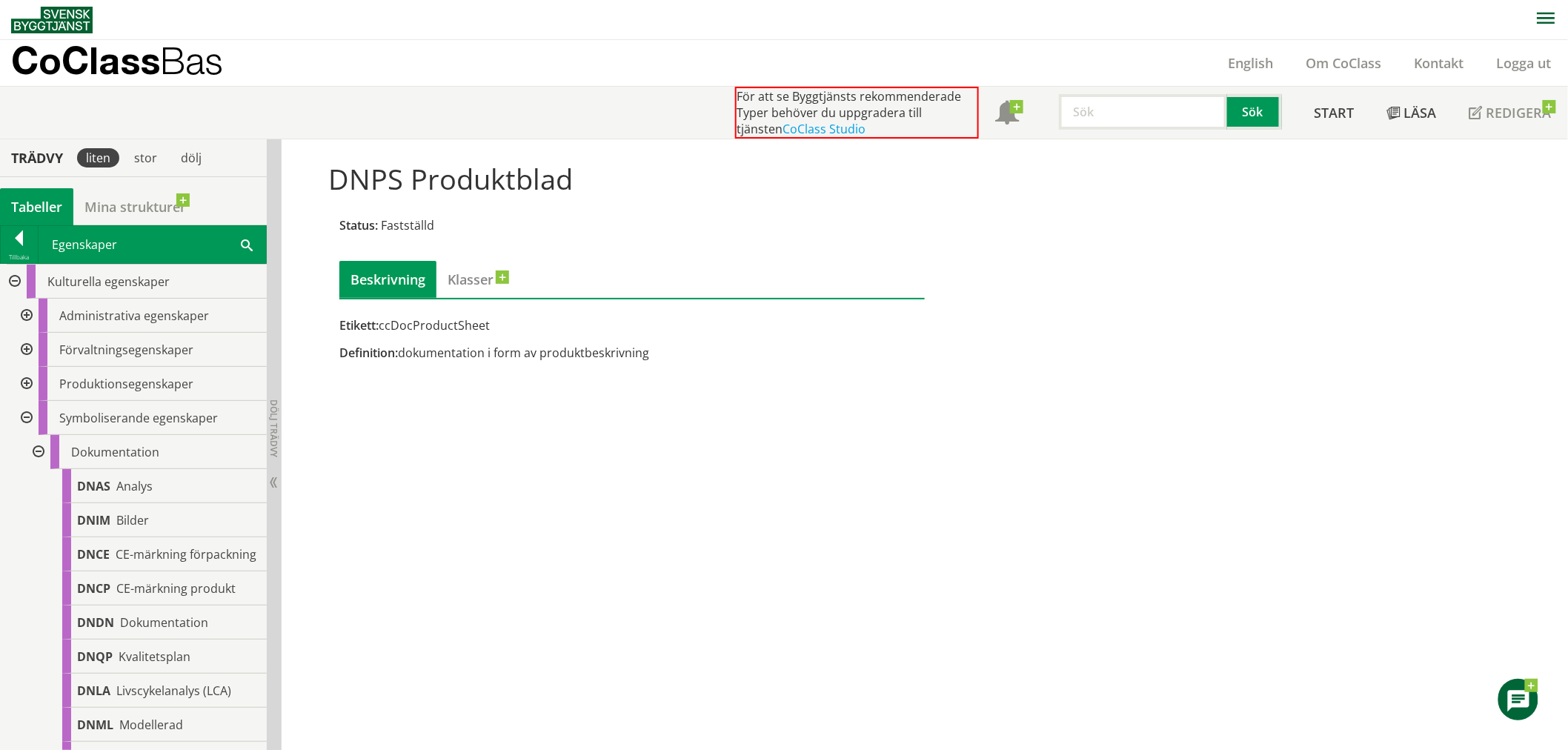
click at [403, 327] on div "Etikett: ccDocProductSheet" at bounding box center [632, 325] width 585 height 16
click at [1119, 116] on input "text" at bounding box center [1143, 111] width 169 height 35
type input "guid"
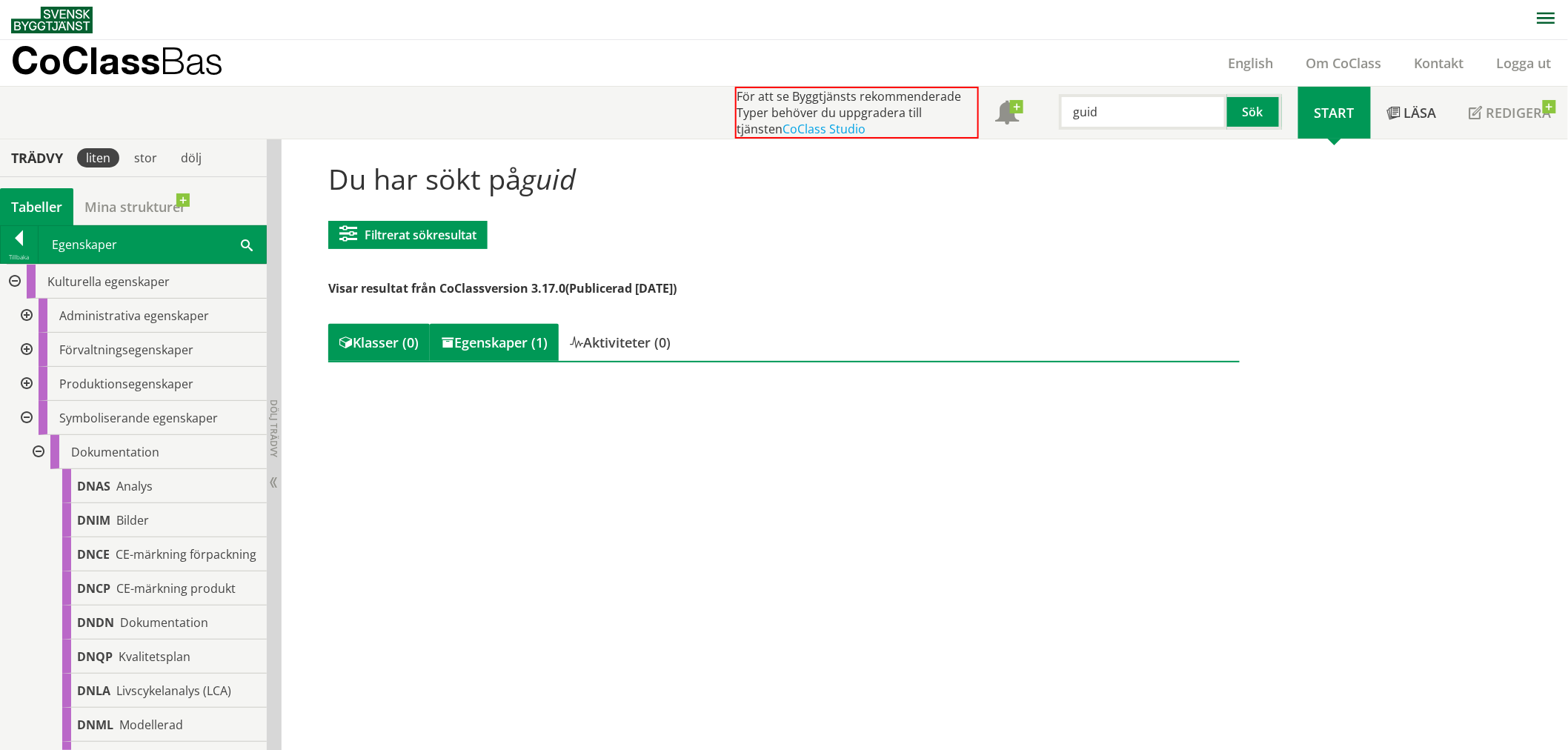
click at [517, 336] on div "Egenskaper (1)" at bounding box center [494, 342] width 129 height 37
